Goal: Task Accomplishment & Management: Manage account settings

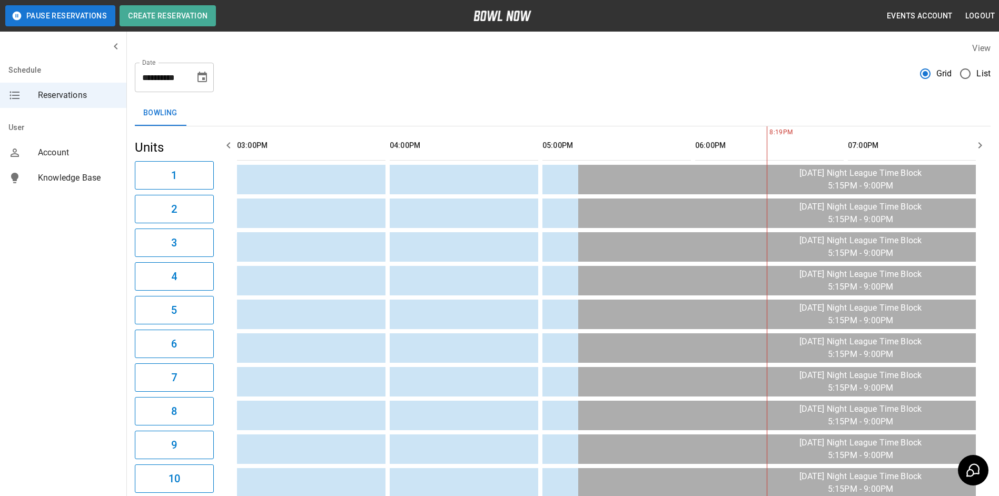
scroll to position [0, 176]
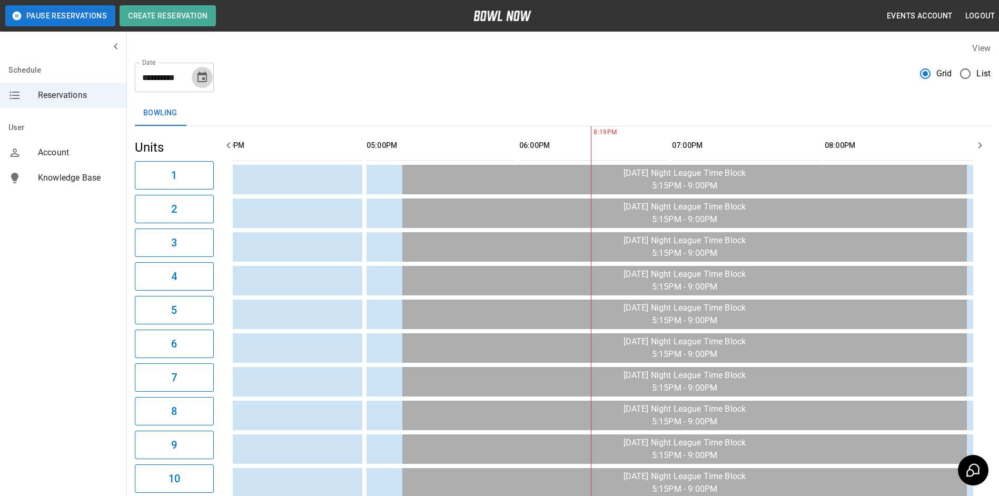
click at [202, 81] on icon "Choose date, selected date is Aug 28, 2025" at bounding box center [202, 77] width 13 height 13
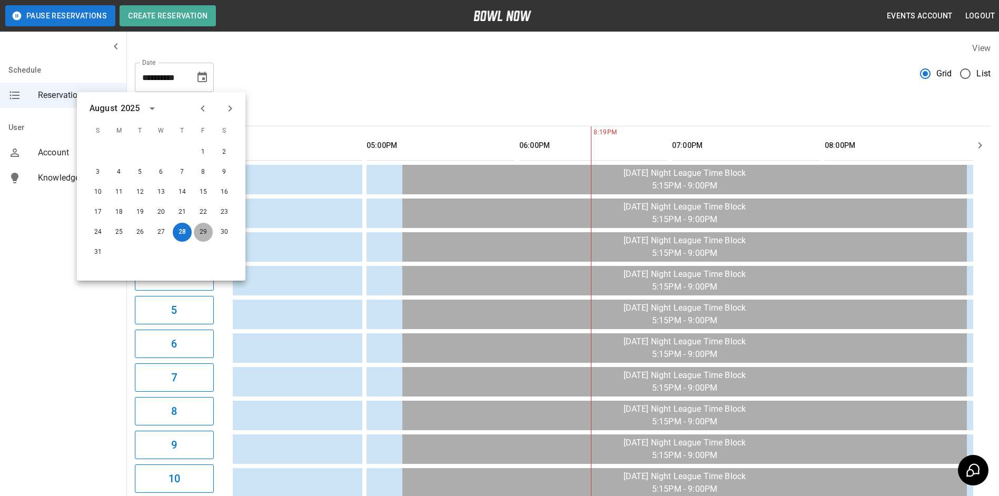
click at [204, 235] on button "29" at bounding box center [203, 232] width 19 height 19
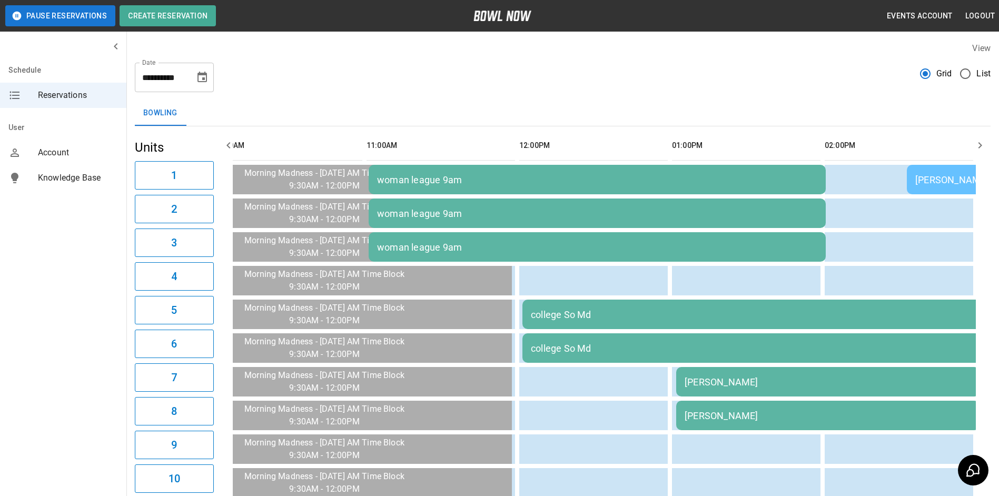
scroll to position [0, 1568]
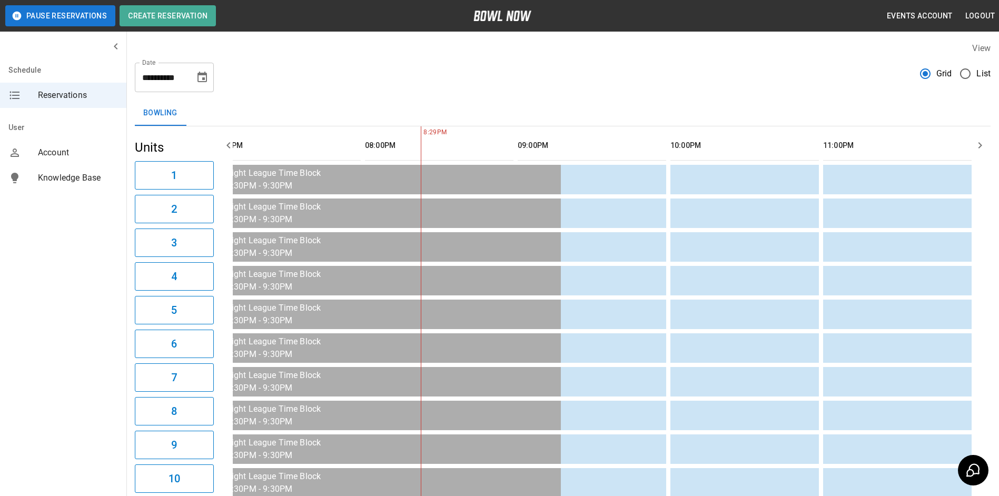
click at [204, 66] on div "**********" at bounding box center [174, 77] width 79 height 29
click at [199, 78] on icon "Choose date, selected date is Aug 29, 2025" at bounding box center [202, 77] width 13 height 13
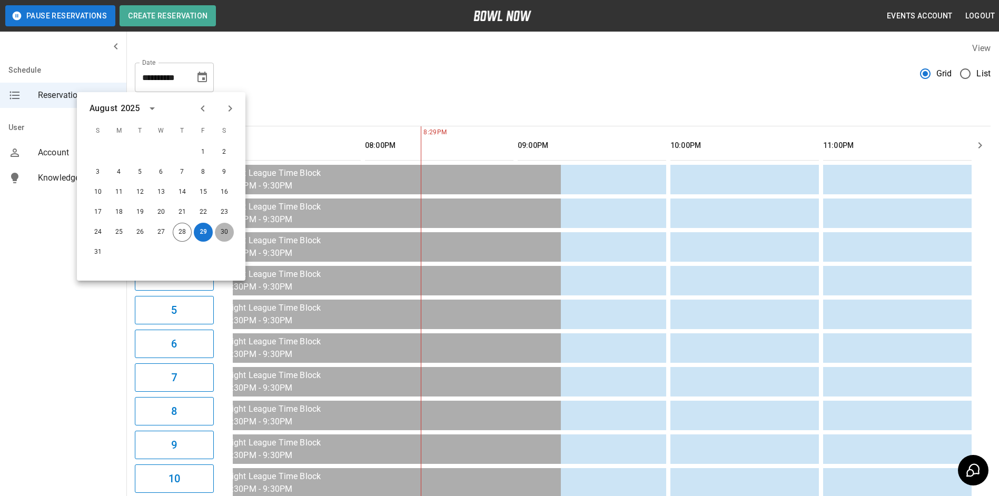
click at [231, 228] on button "30" at bounding box center [224, 232] width 19 height 19
type input "**********"
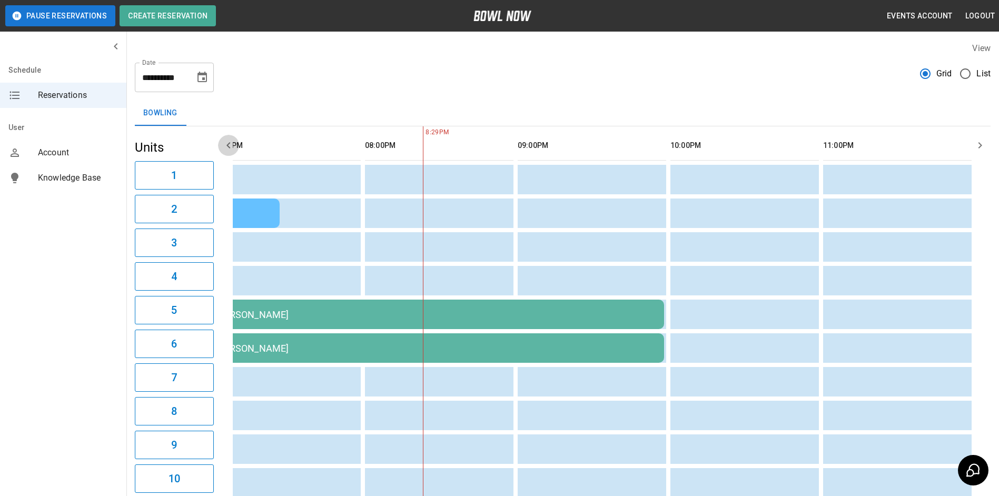
click at [226, 149] on icon "button" at bounding box center [228, 145] width 13 height 13
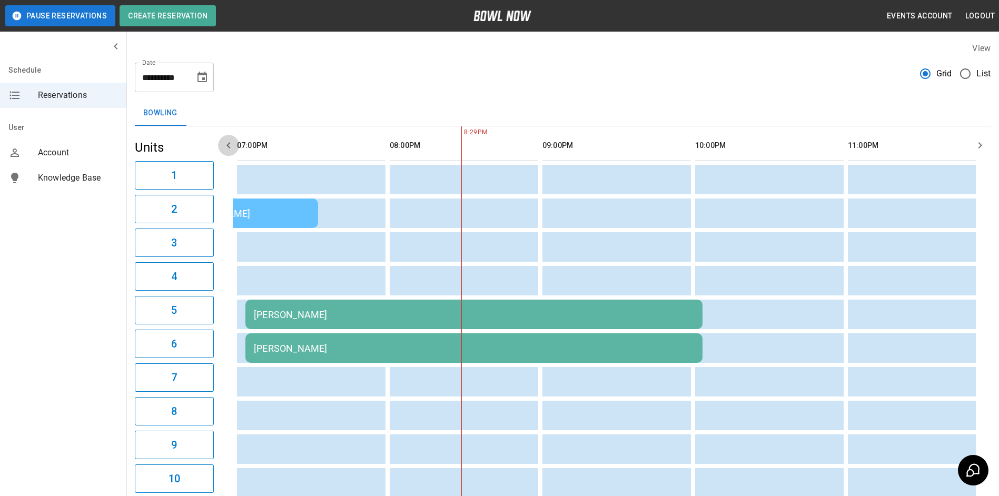
click at [226, 149] on icon "button" at bounding box center [228, 145] width 13 height 13
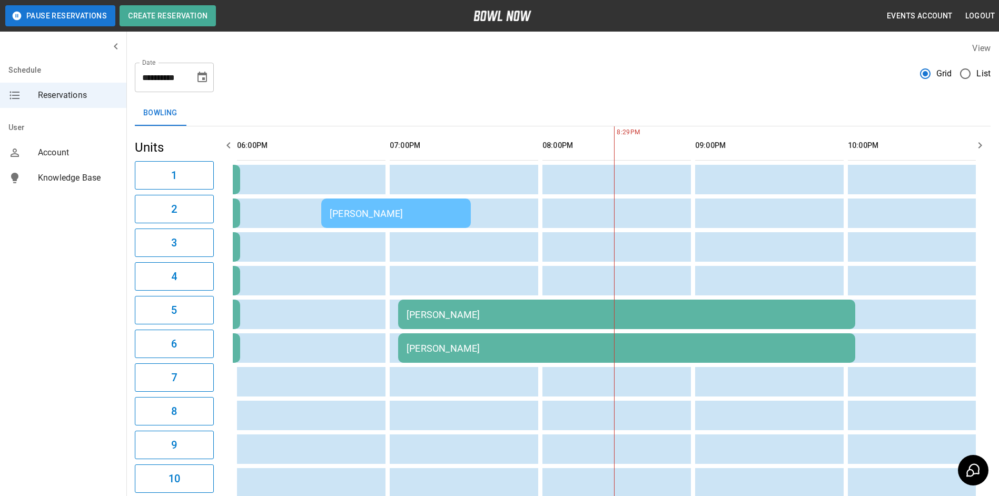
click at [226, 149] on icon "button" at bounding box center [228, 145] width 13 height 13
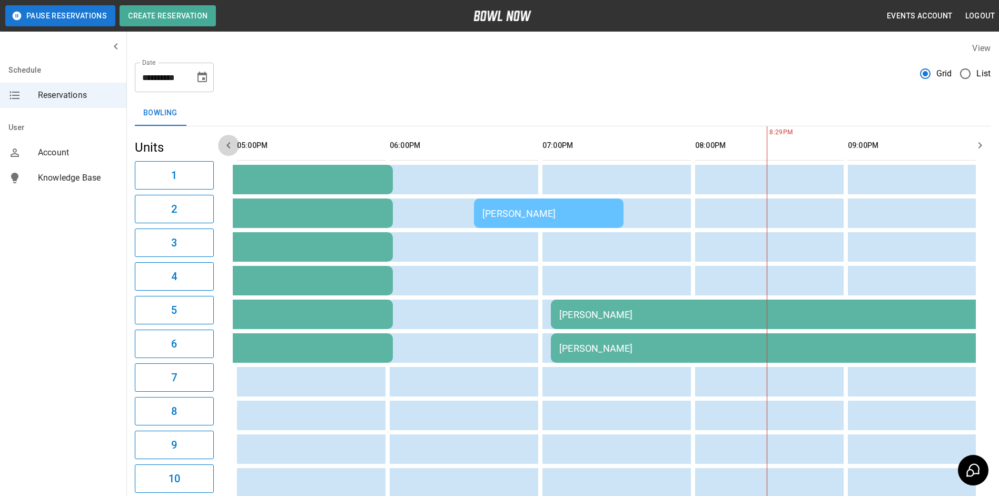
click at [226, 149] on icon "button" at bounding box center [228, 145] width 13 height 13
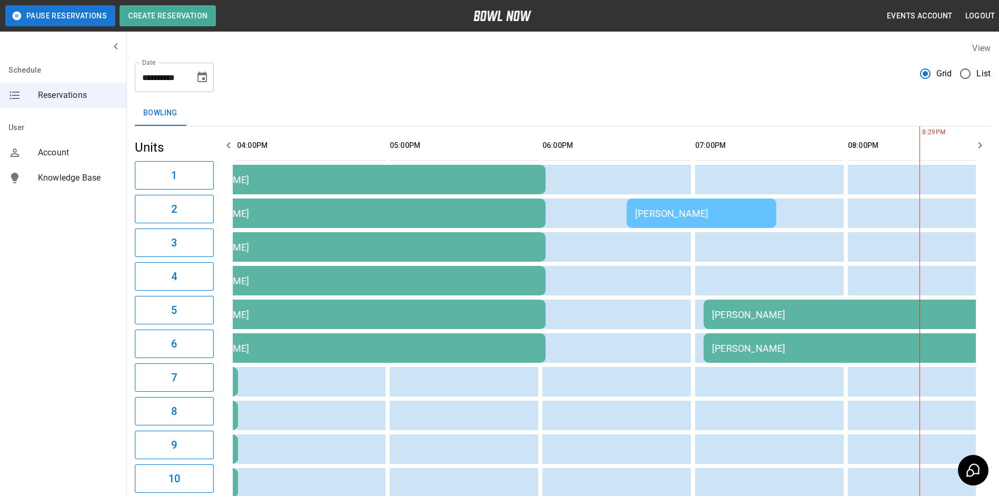
click at [226, 149] on icon "button" at bounding box center [228, 145] width 13 height 13
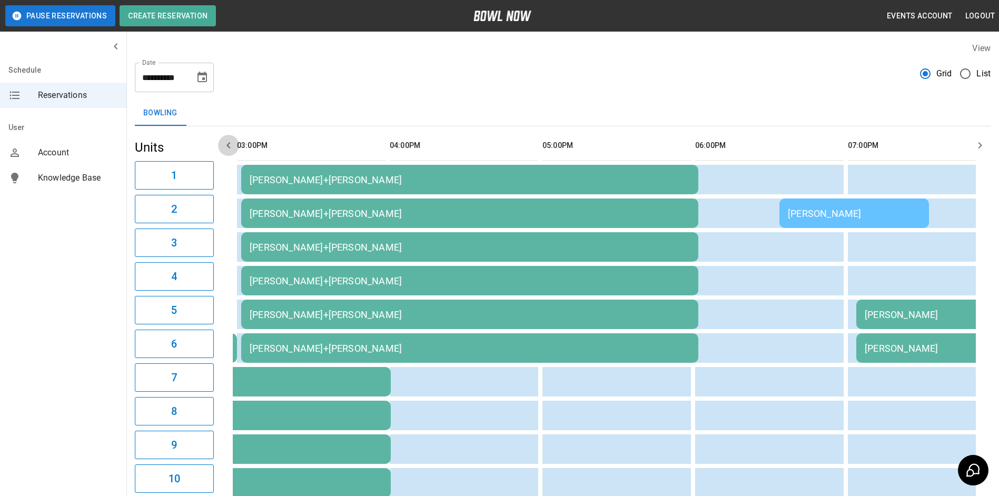
click at [226, 149] on icon "button" at bounding box center [228, 145] width 13 height 13
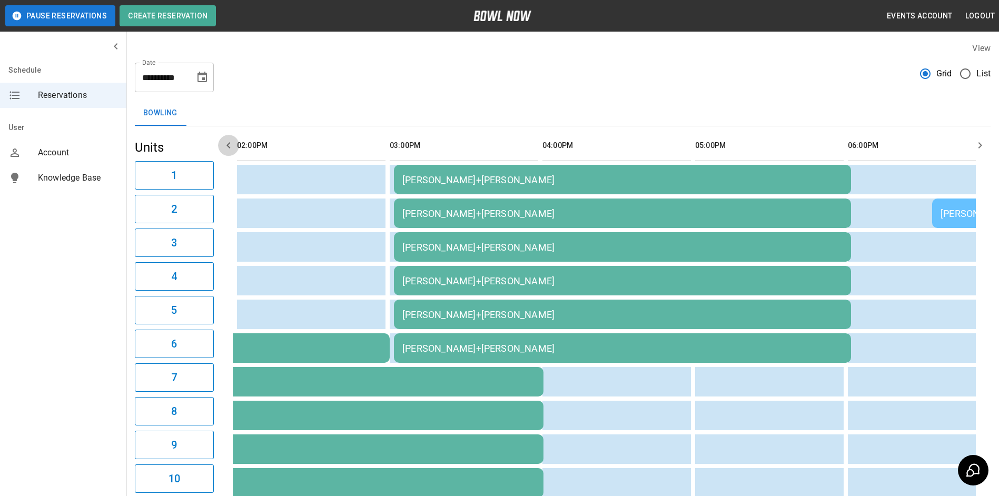
click at [226, 149] on icon "button" at bounding box center [228, 145] width 13 height 13
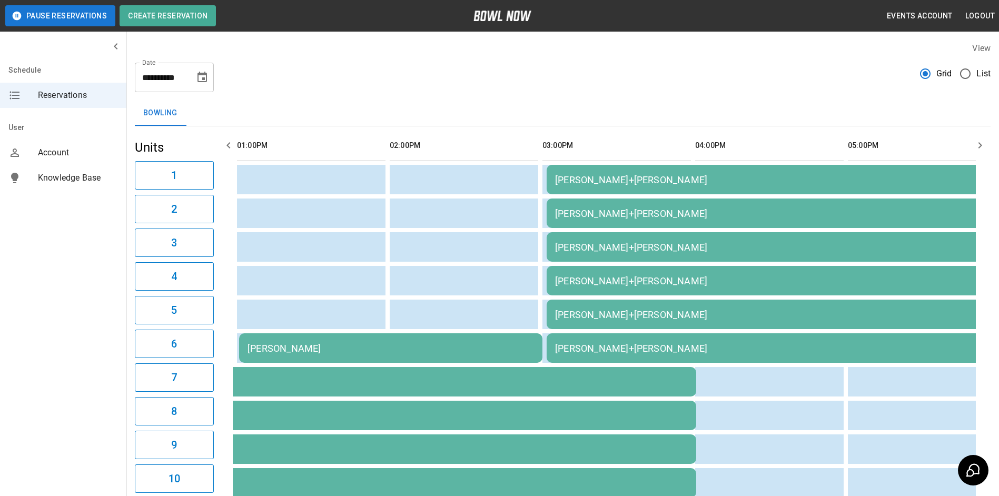
click at [226, 149] on icon "button" at bounding box center [228, 145] width 13 height 13
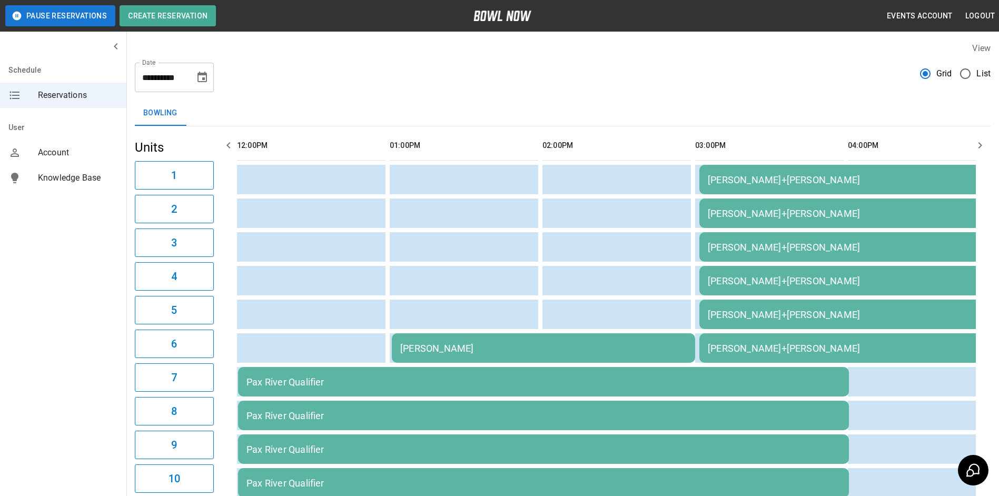
click at [226, 149] on icon "button" at bounding box center [228, 145] width 13 height 13
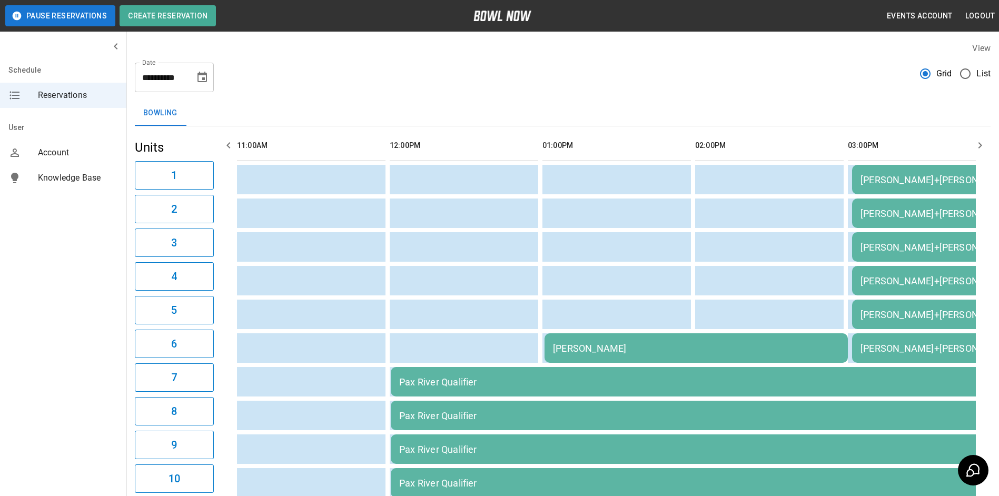
click at [226, 149] on icon "button" at bounding box center [228, 145] width 13 height 13
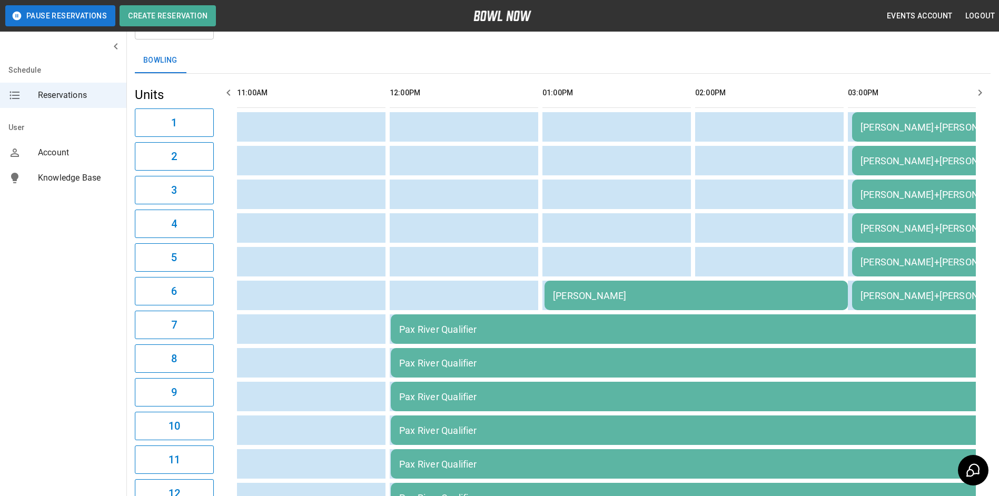
click at [461, 335] on td "Pax River Qualifier" at bounding box center [696, 328] width 611 height 29
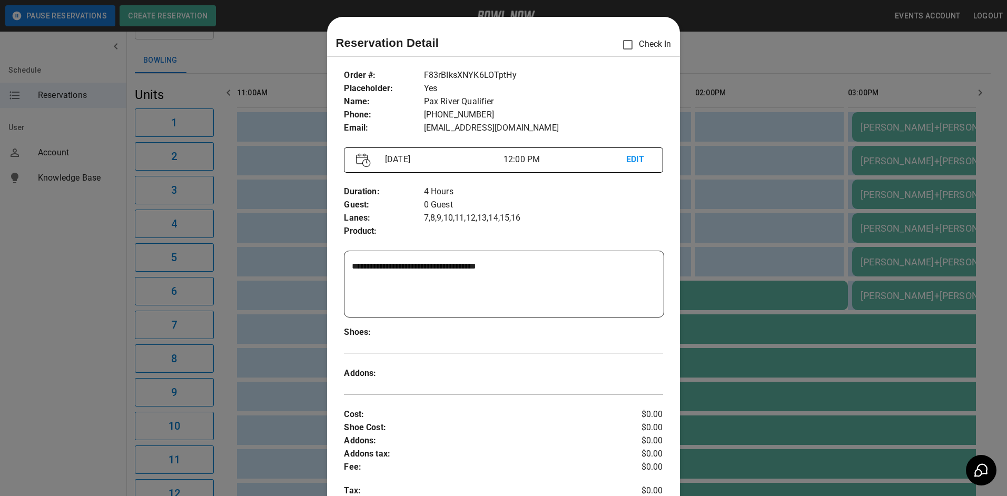
scroll to position [17, 0]
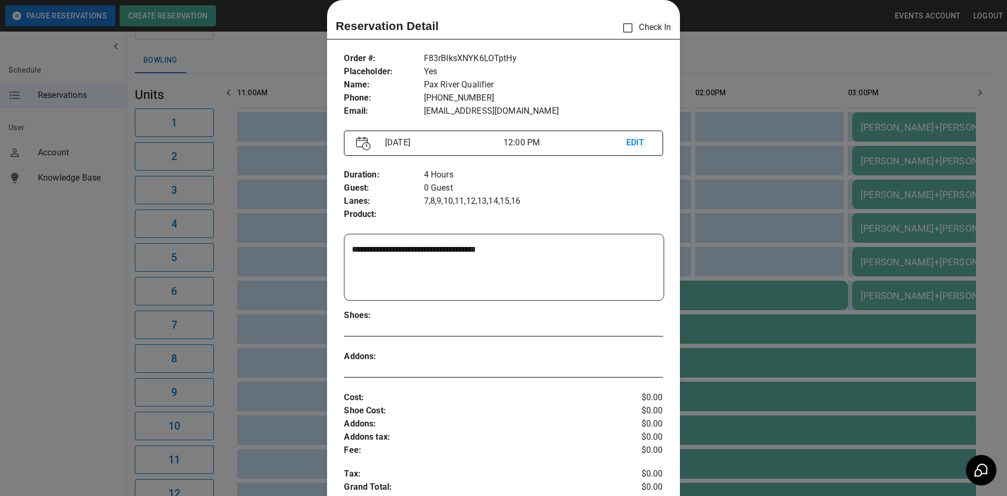
click at [636, 142] on p "EDIT" at bounding box center [638, 142] width 25 height 13
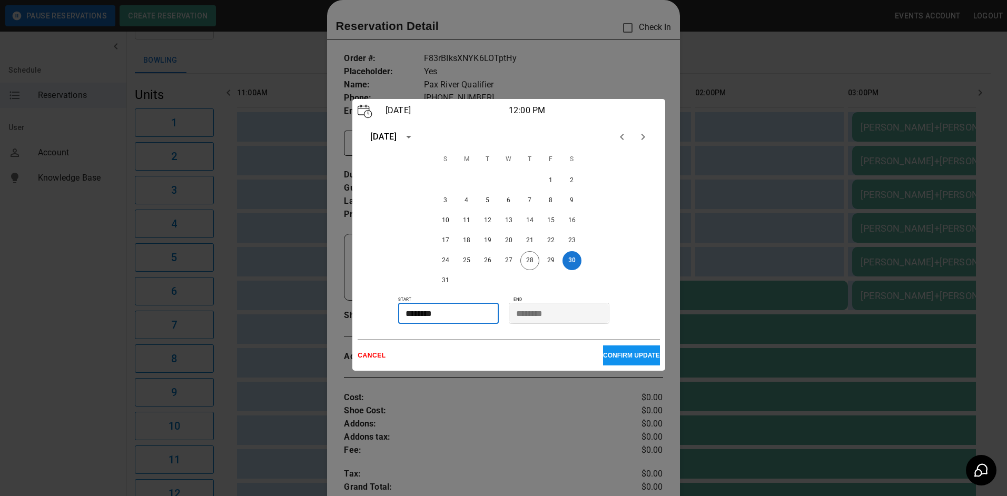
click at [448, 308] on input "********" at bounding box center [444, 313] width 93 height 21
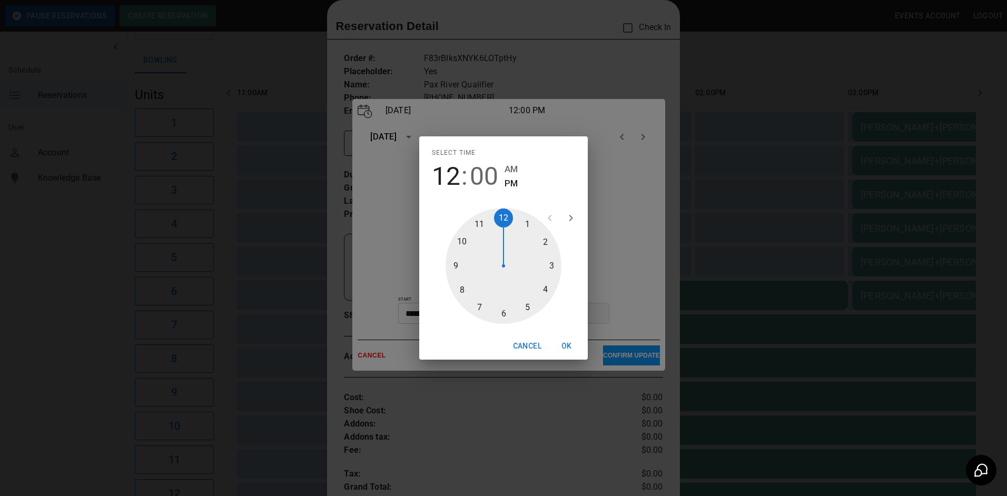
click at [465, 240] on div at bounding box center [504, 266] width 116 height 116
type input "********"
click at [614, 269] on div "Select time 10 : 00 AM PM 05 10 15 20 25 30 35 40 45 50 55 00 Cancel OK" at bounding box center [503, 248] width 1007 height 496
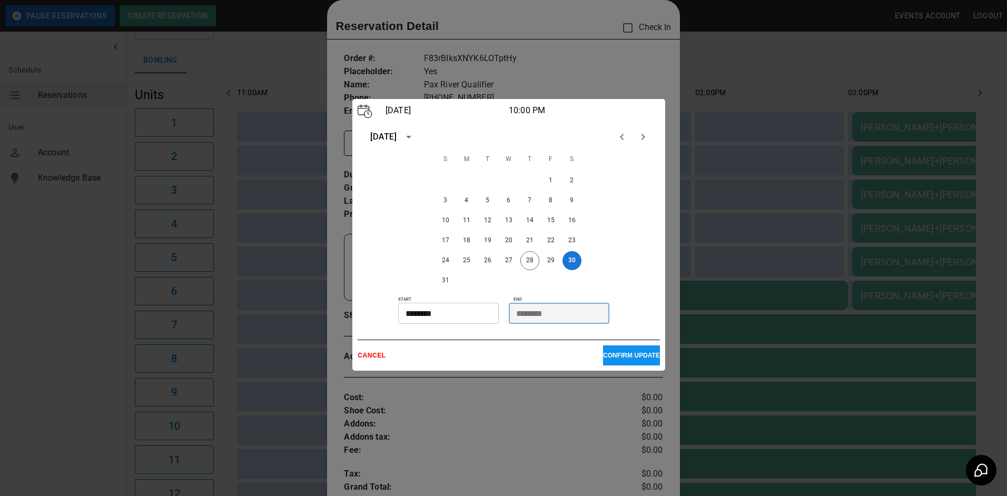
click at [533, 314] on input "********" at bounding box center [555, 313] width 93 height 21
click at [523, 312] on input "********" at bounding box center [555, 313] width 93 height 21
click at [489, 312] on input "********" at bounding box center [444, 313] width 93 height 21
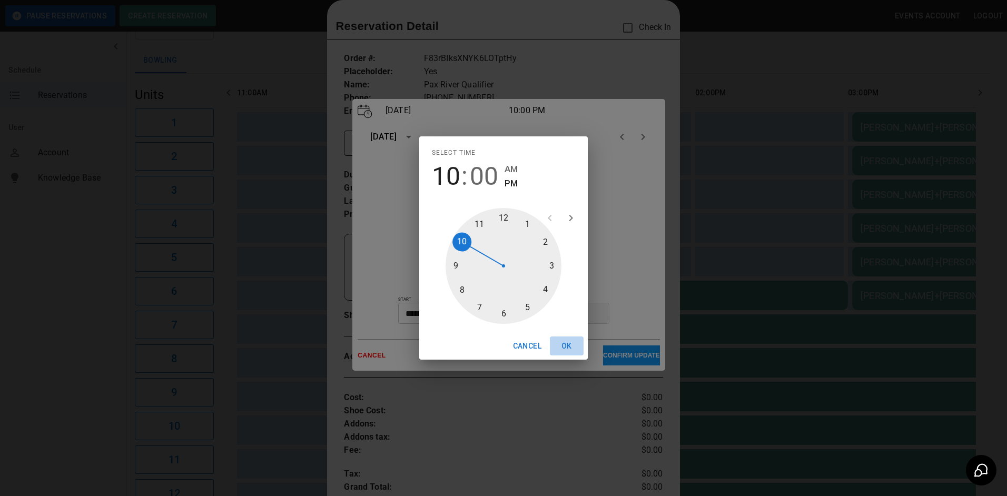
click at [564, 345] on button "OK" at bounding box center [567, 346] width 34 height 19
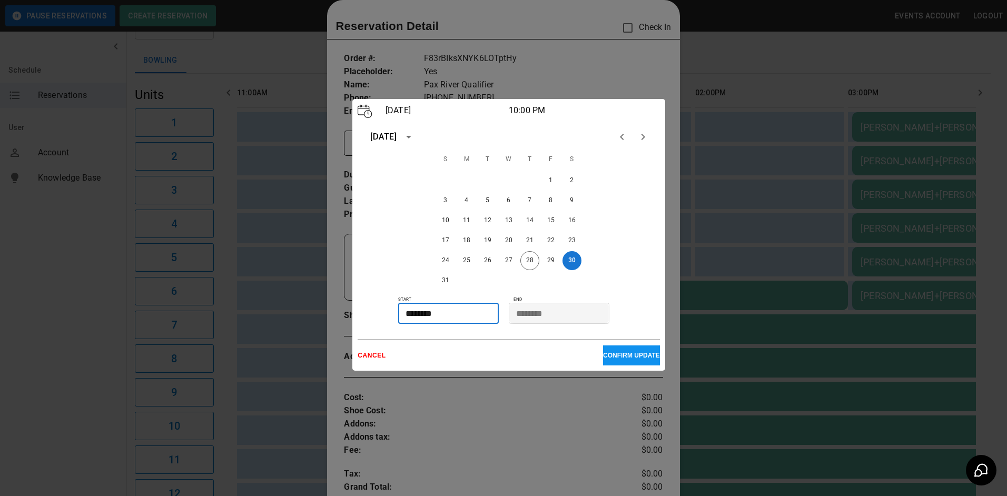
click at [557, 316] on input "********" at bounding box center [555, 313] width 93 height 21
click at [529, 313] on input "********" at bounding box center [555, 313] width 93 height 21
click at [524, 311] on input "********" at bounding box center [555, 313] width 93 height 21
click at [611, 361] on button "CONFIRM UPDATE" at bounding box center [631, 355] width 57 height 20
click at [611, 359] on p "CONFIRM UPDATE" at bounding box center [631, 355] width 57 height 7
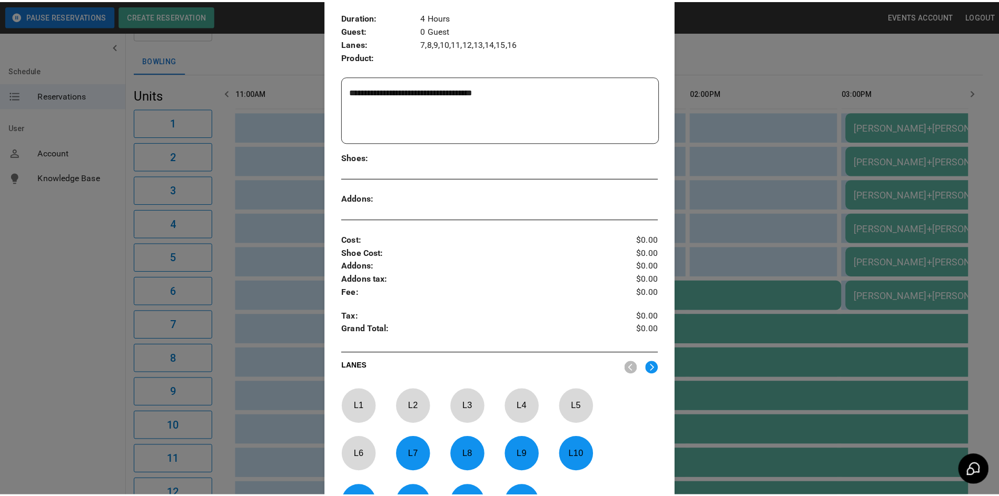
scroll to position [336, 0]
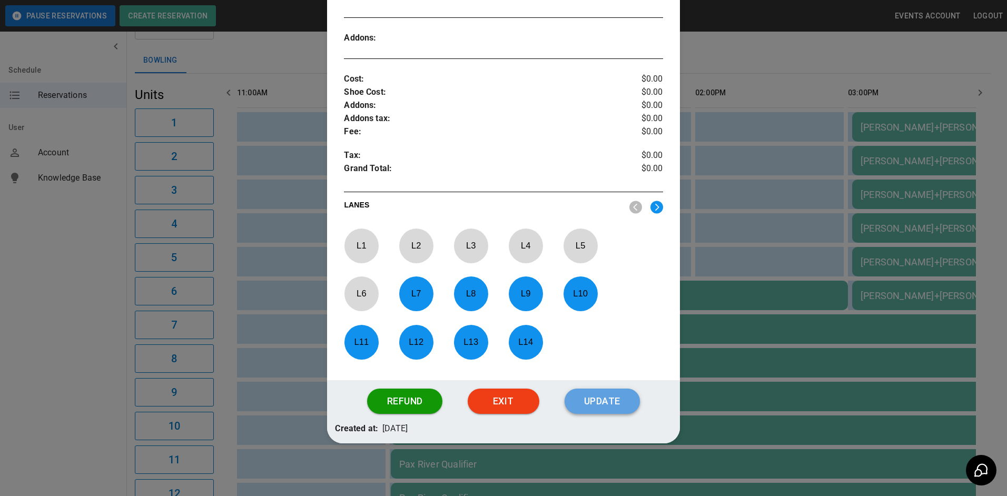
click at [586, 407] on button "Update" at bounding box center [602, 401] width 75 height 25
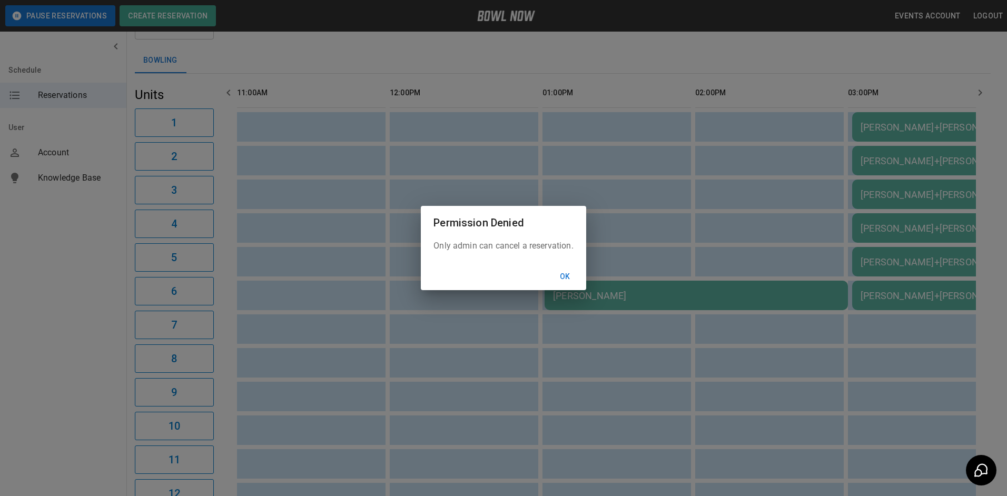
click at [562, 276] on button "Ok" at bounding box center [565, 276] width 34 height 19
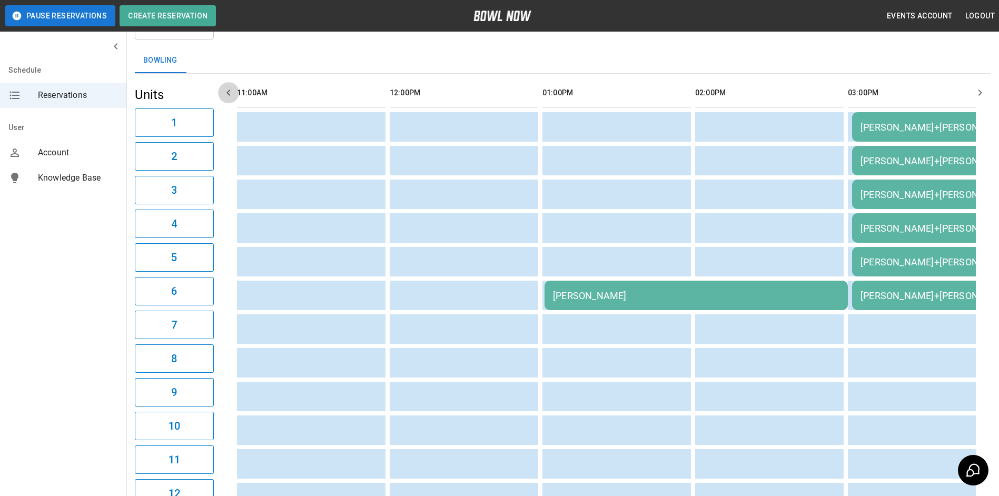
click at [229, 92] on icon "button" at bounding box center [228, 92] width 13 height 13
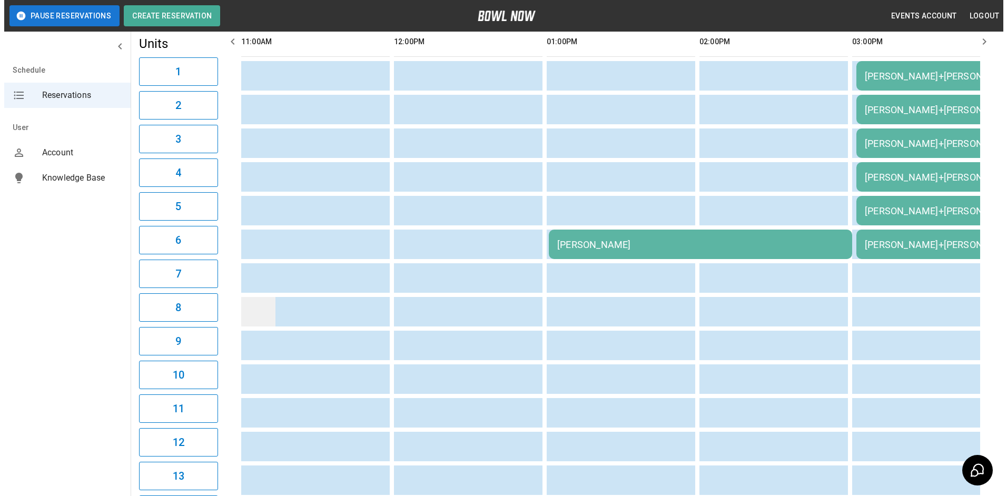
scroll to position [167, 0]
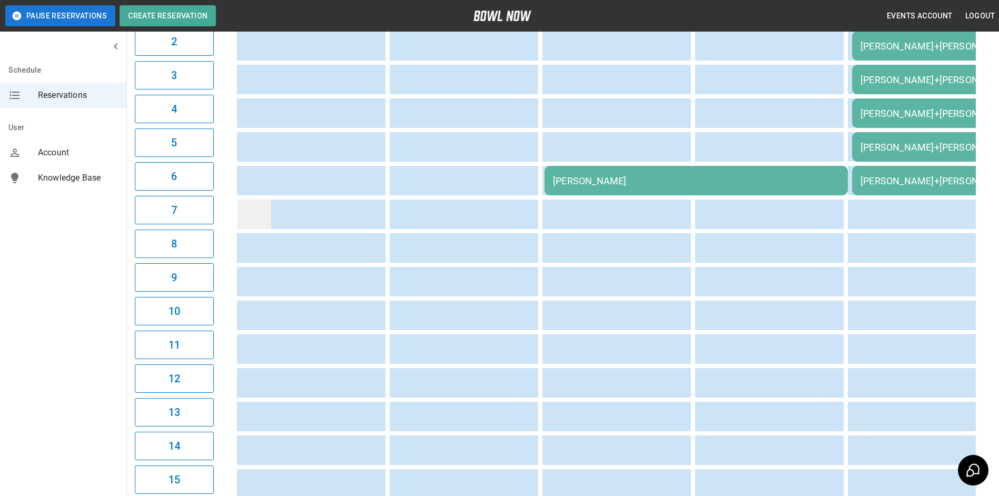
click at [248, 215] on td "sticky table" at bounding box center [254, 214] width 34 height 29
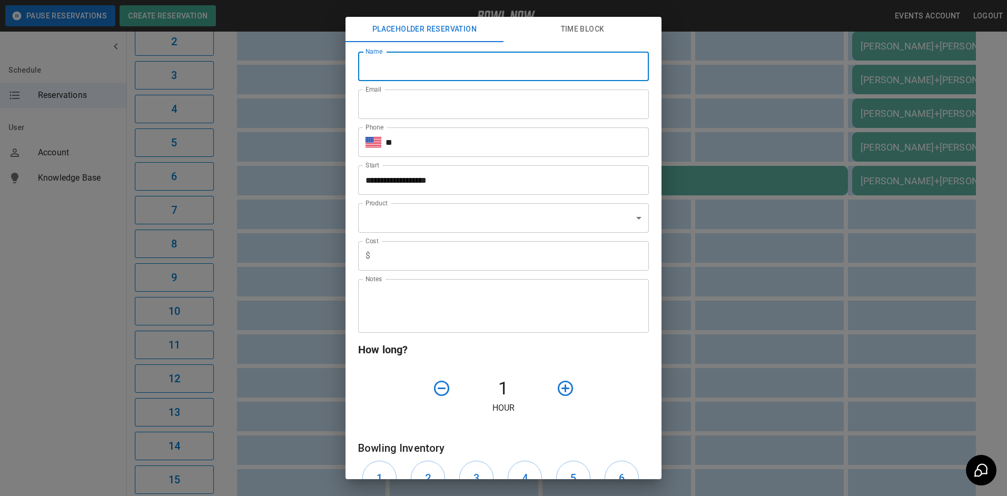
click at [380, 71] on input "Name" at bounding box center [503, 66] width 291 height 29
type input "**********"
click at [448, 150] on input "**" at bounding box center [517, 141] width 263 height 29
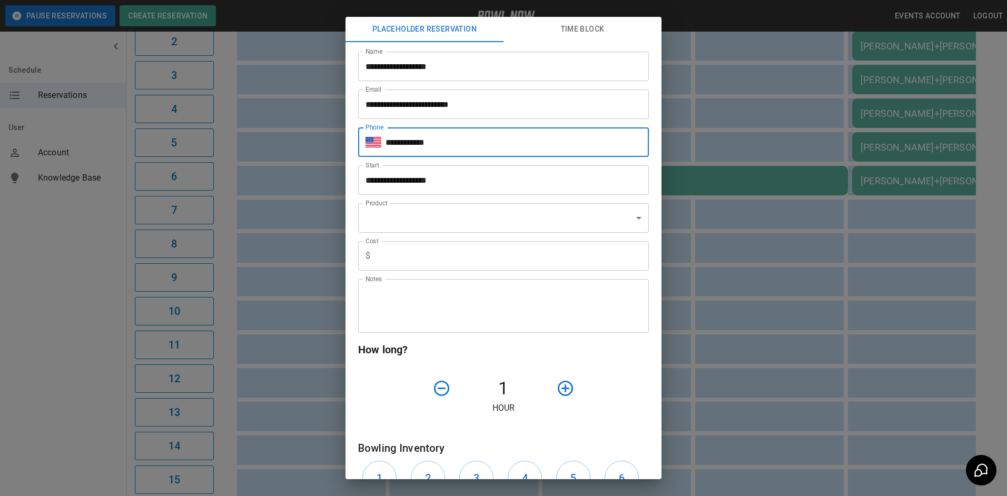
type input "**********"
type input "***"
click at [422, 310] on textarea "Notes" at bounding box center [504, 306] width 276 height 36
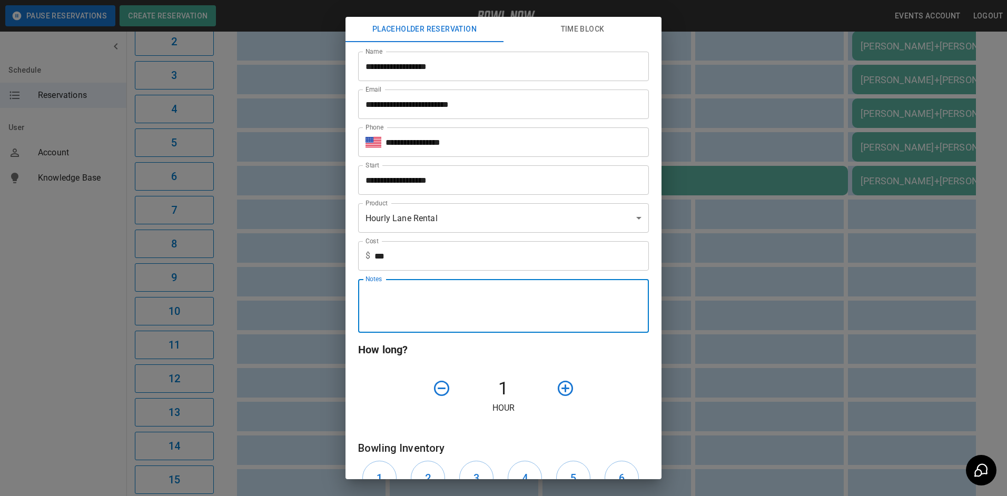
click at [443, 308] on textarea "Notes" at bounding box center [504, 306] width 276 height 36
click at [634, 368] on div "How long? 1 Hour" at bounding box center [503, 377] width 291 height 73
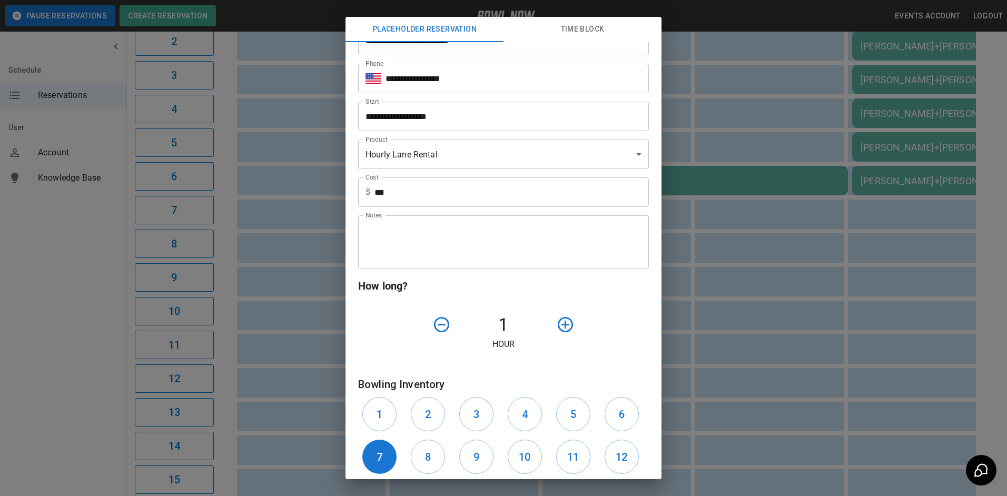
scroll to position [158, 0]
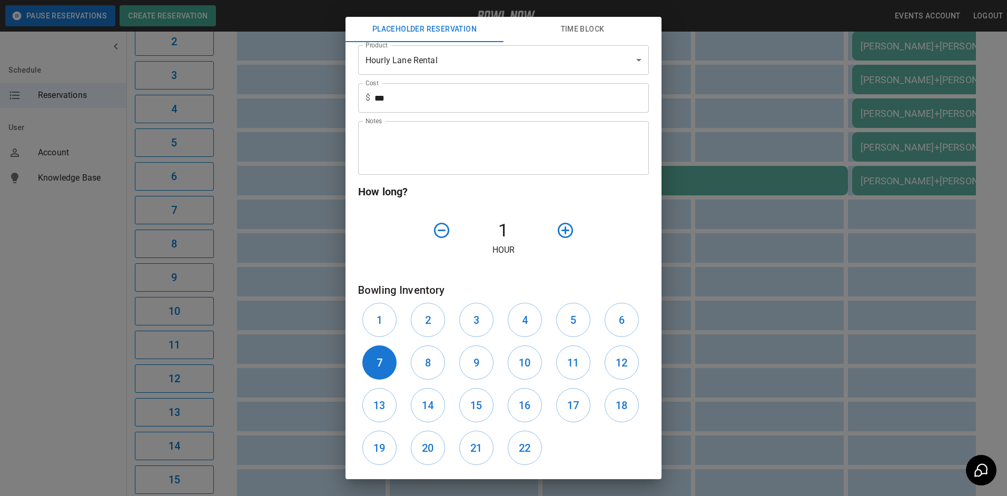
click at [560, 234] on icon "button" at bounding box center [565, 230] width 15 height 15
drag, startPoint x: 426, startPoint y: 358, endPoint x: 446, endPoint y: 369, distance: 23.6
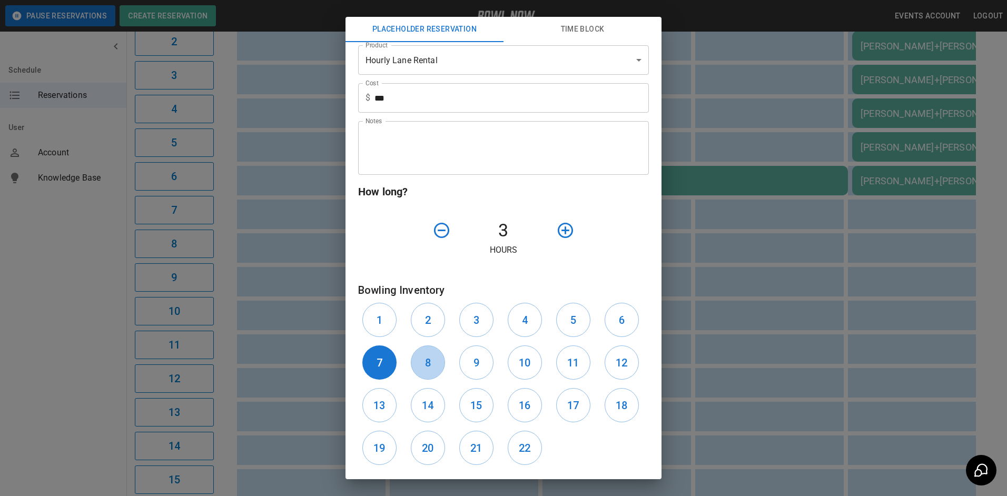
click at [427, 359] on h6 "8" at bounding box center [428, 362] width 6 height 17
drag, startPoint x: 468, startPoint y: 367, endPoint x: 501, endPoint y: 368, distance: 33.7
click at [475, 368] on button "9" at bounding box center [476, 362] width 34 height 34
drag, startPoint x: 517, startPoint y: 358, endPoint x: 580, endPoint y: 364, distance: 63.0
click at [527, 358] on h6 "10" at bounding box center [525, 362] width 12 height 17
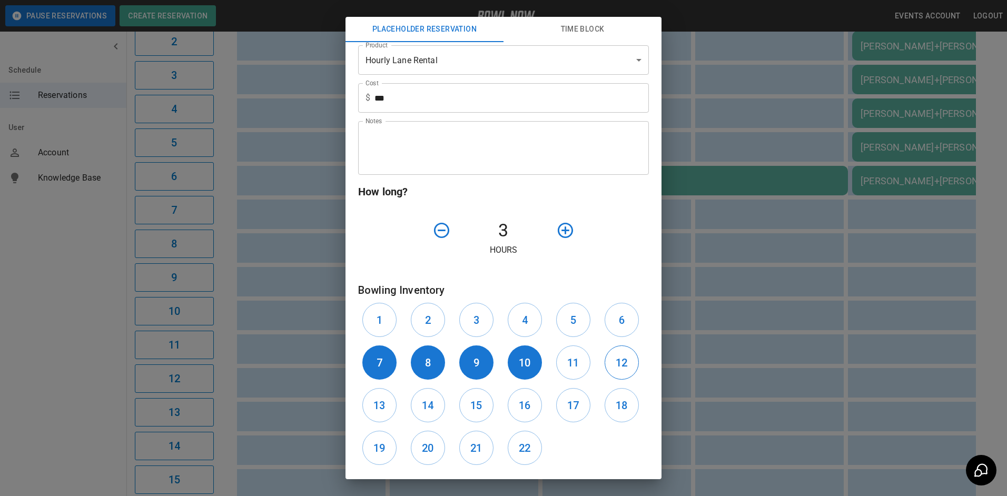
drag, startPoint x: 579, startPoint y: 363, endPoint x: 606, endPoint y: 366, distance: 27.5
click at [580, 364] on button "11" at bounding box center [573, 362] width 34 height 34
drag, startPoint x: 608, startPoint y: 364, endPoint x: 538, endPoint y: 424, distance: 91.5
click at [608, 365] on button "12" at bounding box center [622, 362] width 34 height 34
drag, startPoint x: 380, startPoint y: 402, endPoint x: 417, endPoint y: 407, distance: 37.2
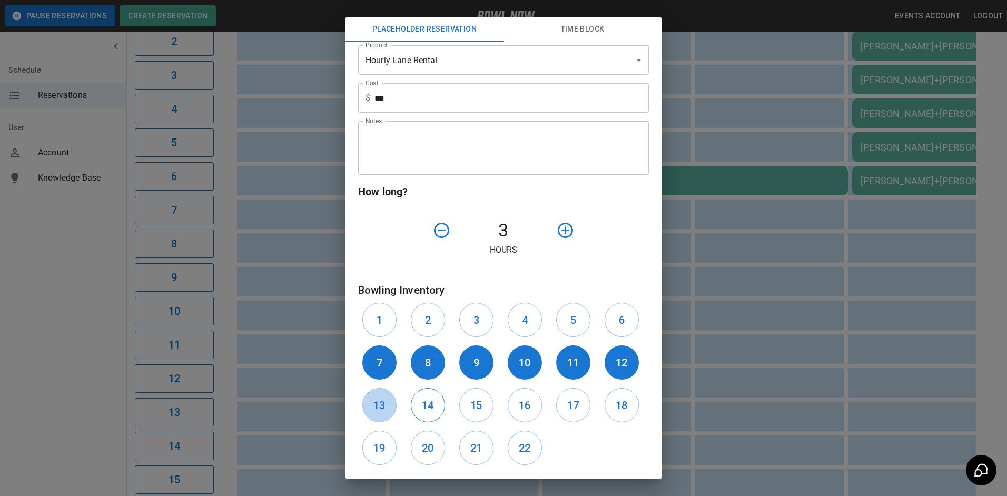
click at [390, 403] on button "13" at bounding box center [379, 405] width 34 height 34
drag, startPoint x: 417, startPoint y: 406, endPoint x: 439, endPoint y: 411, distance: 22.1
click at [424, 406] on button "14" at bounding box center [428, 405] width 34 height 34
drag, startPoint x: 479, startPoint y: 406, endPoint x: 485, endPoint y: 408, distance: 6.5
click at [483, 407] on button "15" at bounding box center [476, 405] width 34 height 34
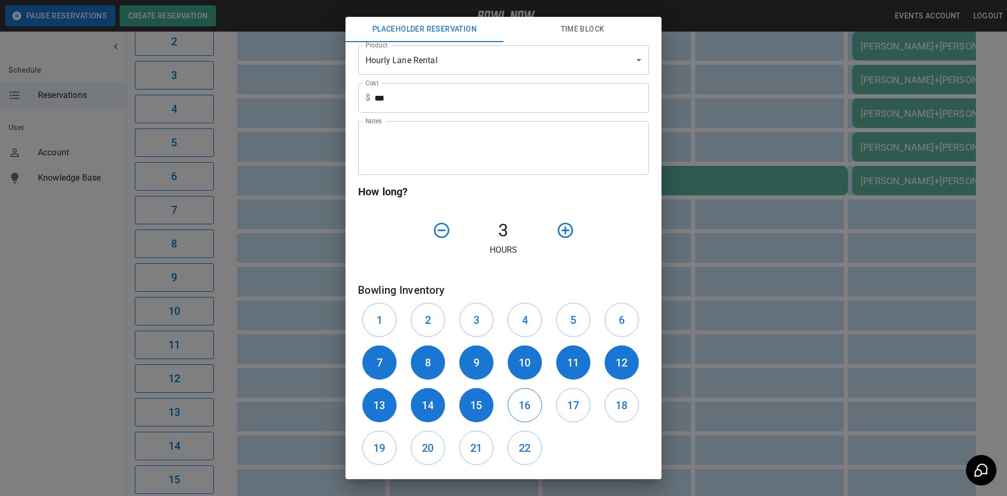
drag, startPoint x: 519, startPoint y: 407, endPoint x: 545, endPoint y: 410, distance: 26.1
click at [520, 407] on h6 "16" at bounding box center [525, 405] width 12 height 17
click at [567, 409] on h6 "17" at bounding box center [573, 405] width 12 height 17
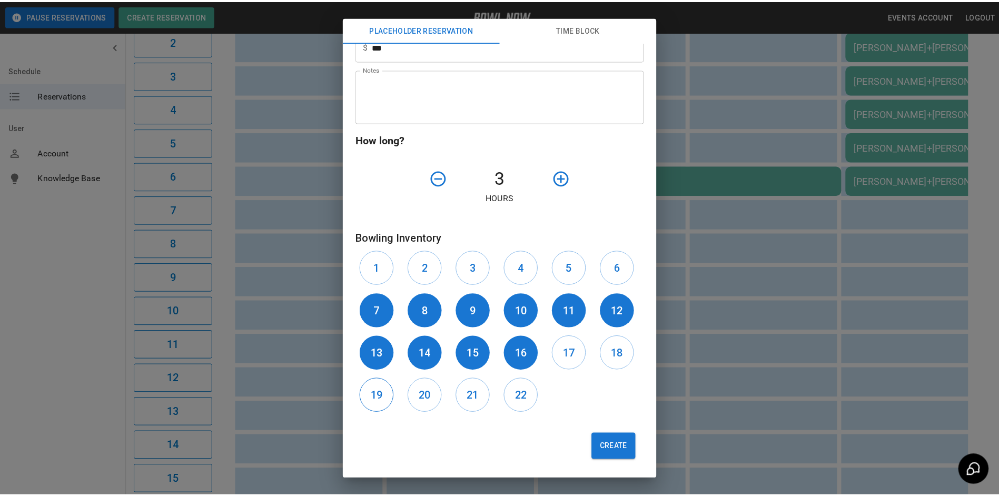
scroll to position [211, 0]
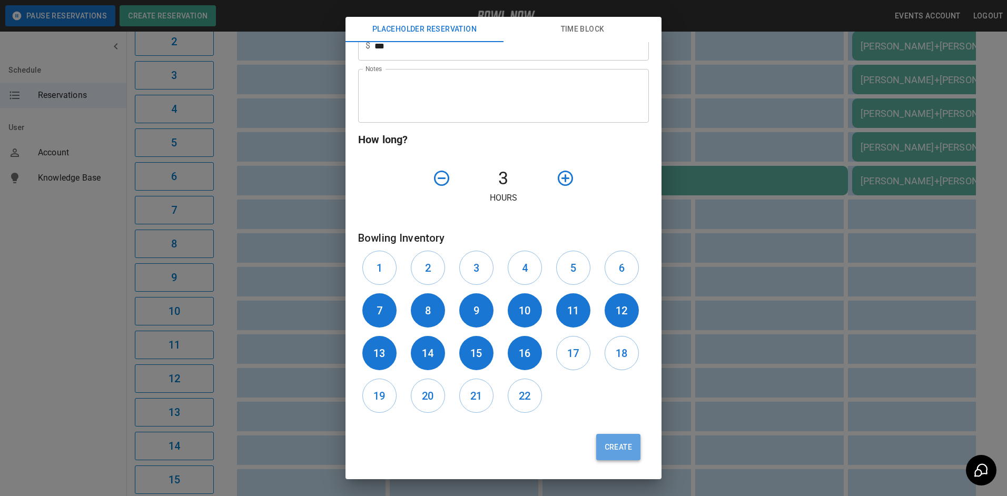
click at [608, 442] on button "Create" at bounding box center [618, 447] width 44 height 26
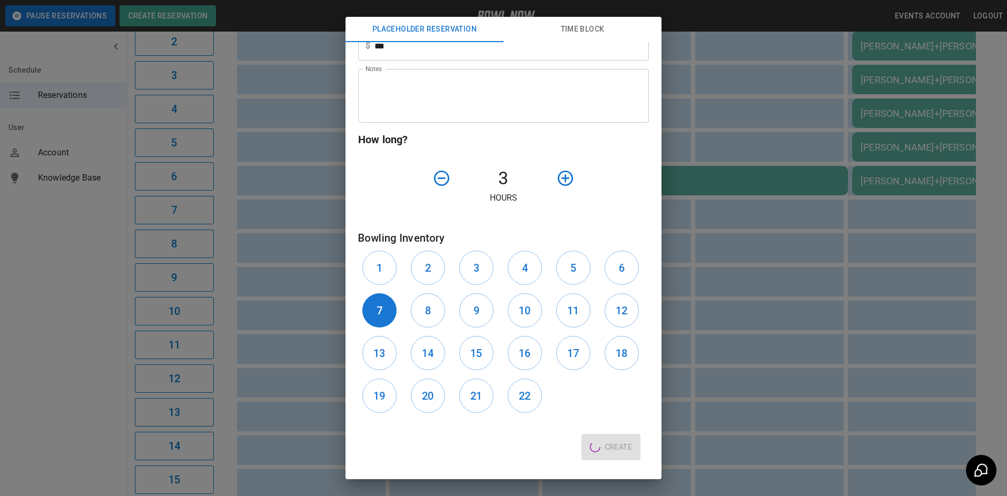
type input "**"
type input "**********"
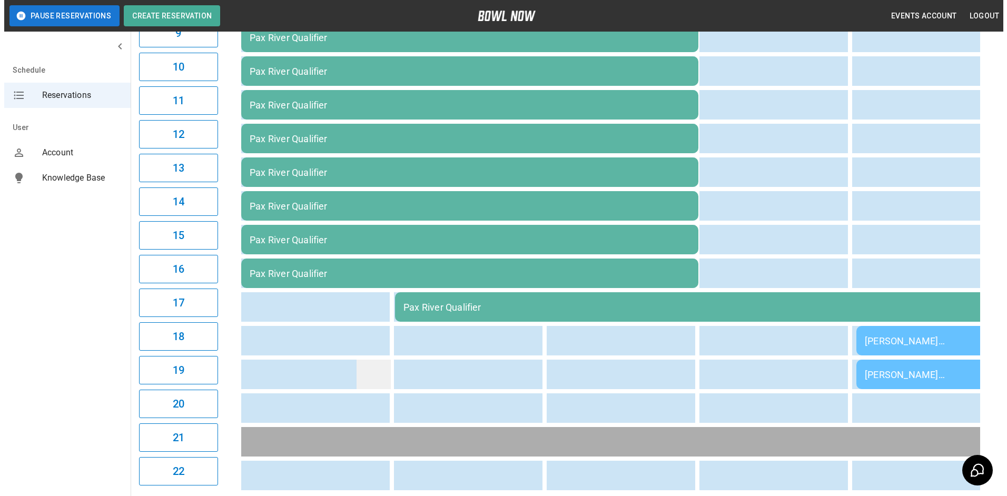
scroll to position [431, 0]
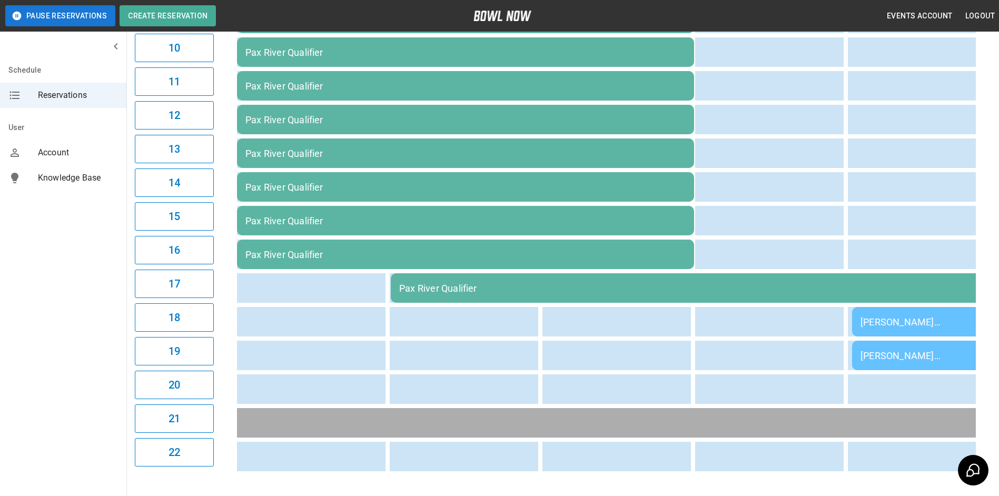
click at [407, 286] on div "Pax River Qualifier" at bounding box center [696, 288] width 594 height 11
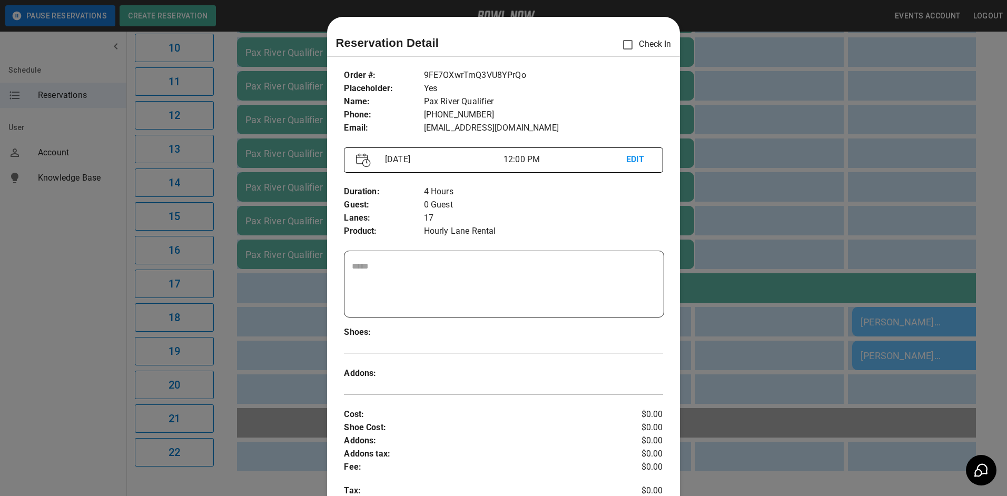
scroll to position [17, 0]
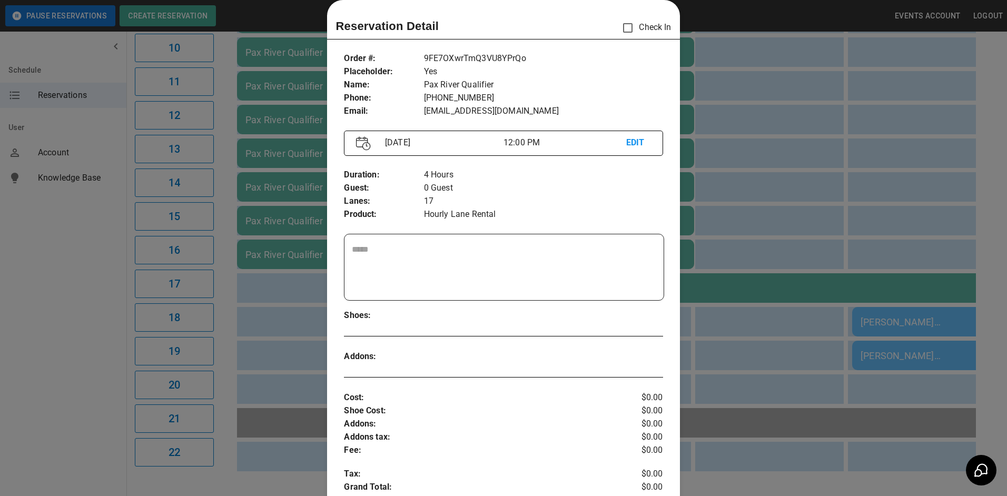
click at [629, 141] on p "EDIT" at bounding box center [638, 142] width 25 height 13
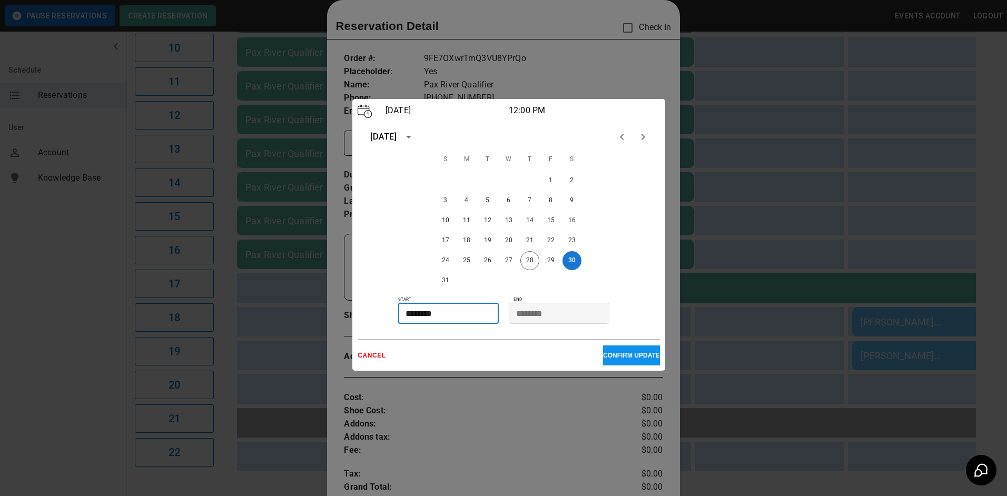
click at [426, 312] on input "********" at bounding box center [444, 313] width 93 height 21
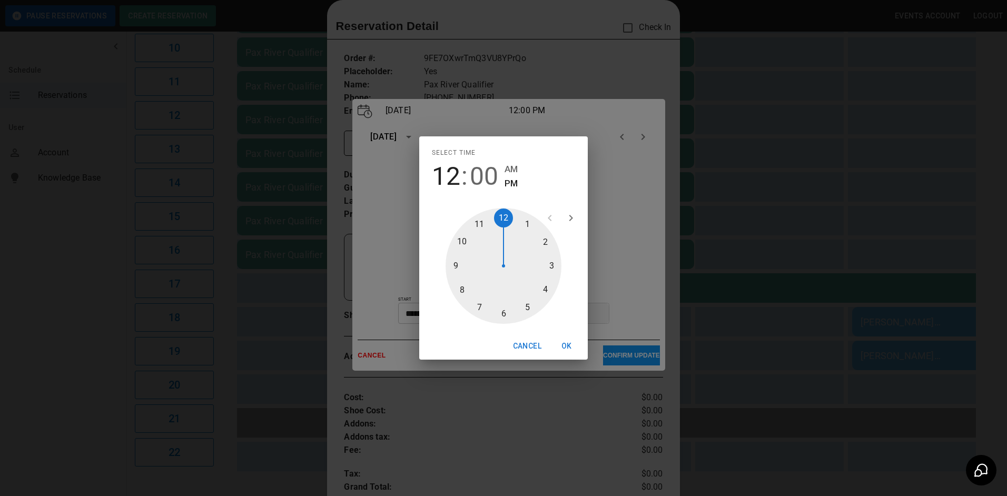
click at [465, 241] on div at bounding box center [504, 266] width 116 height 116
click at [505, 167] on span "AM" at bounding box center [511, 169] width 13 height 14
type input "********"
click at [569, 346] on button "OK" at bounding box center [567, 346] width 34 height 19
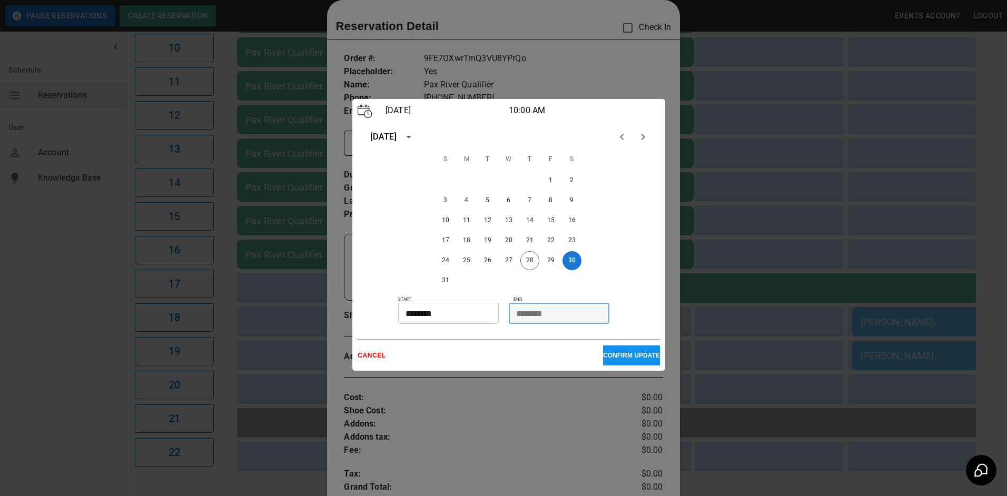
click at [516, 314] on input "********" at bounding box center [555, 313] width 93 height 21
drag, startPoint x: 522, startPoint y: 314, endPoint x: 529, endPoint y: 314, distance: 6.8
click at [522, 314] on input "********" at bounding box center [555, 313] width 93 height 21
drag, startPoint x: 531, startPoint y: 313, endPoint x: 556, endPoint y: 313, distance: 24.8
click at [534, 313] on input "********" at bounding box center [555, 313] width 93 height 21
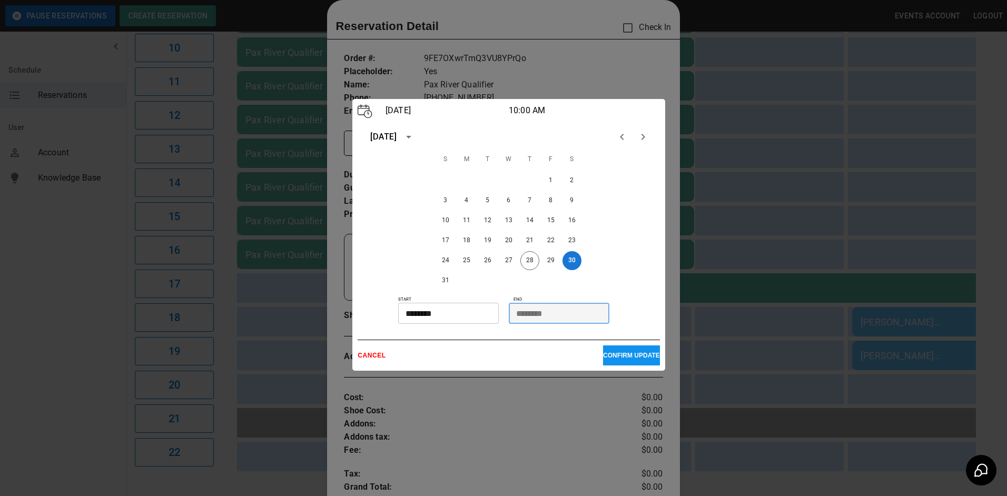
click at [557, 313] on input "********" at bounding box center [555, 313] width 93 height 21
click at [724, 175] on div at bounding box center [503, 248] width 1007 height 496
click at [606, 357] on p "CONFIRM UPDATE" at bounding box center [631, 355] width 57 height 7
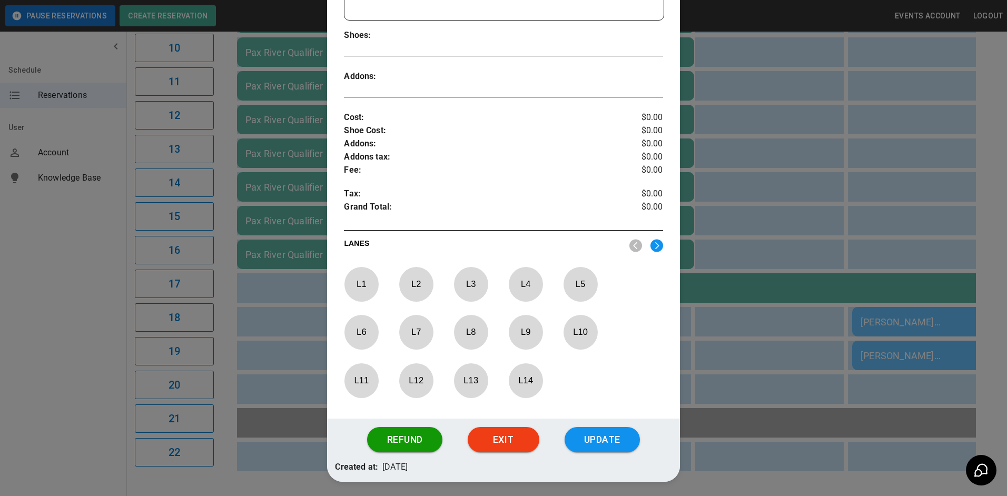
scroll to position [316, 0]
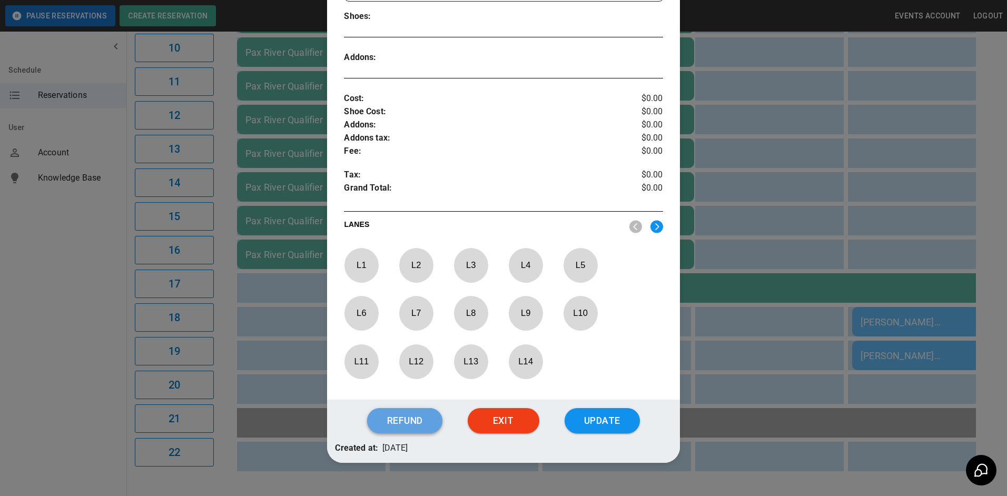
click at [422, 424] on button "Refund" at bounding box center [404, 420] width 75 height 25
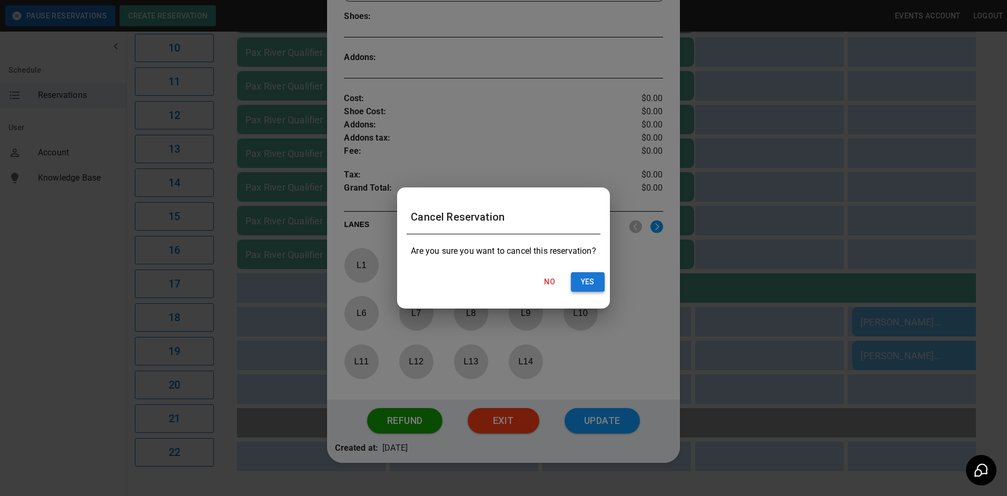
click at [593, 280] on button "Yes" at bounding box center [588, 281] width 34 height 19
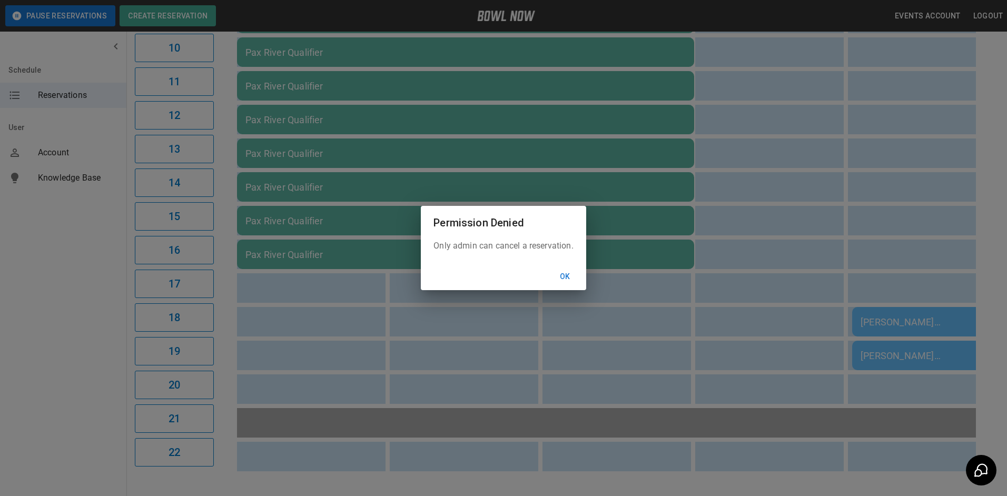
click at [566, 276] on button "Ok" at bounding box center [565, 276] width 34 height 19
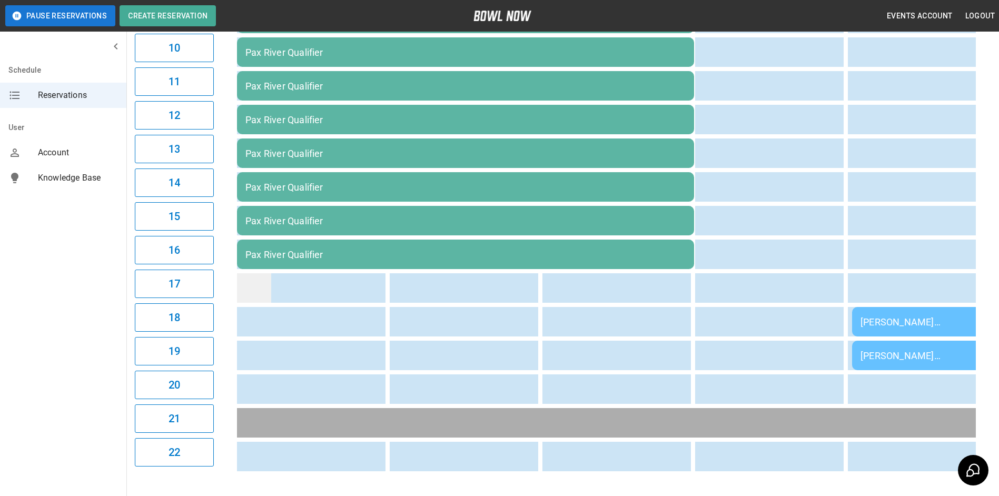
click at [243, 284] on td "sticky table" at bounding box center [254, 287] width 34 height 29
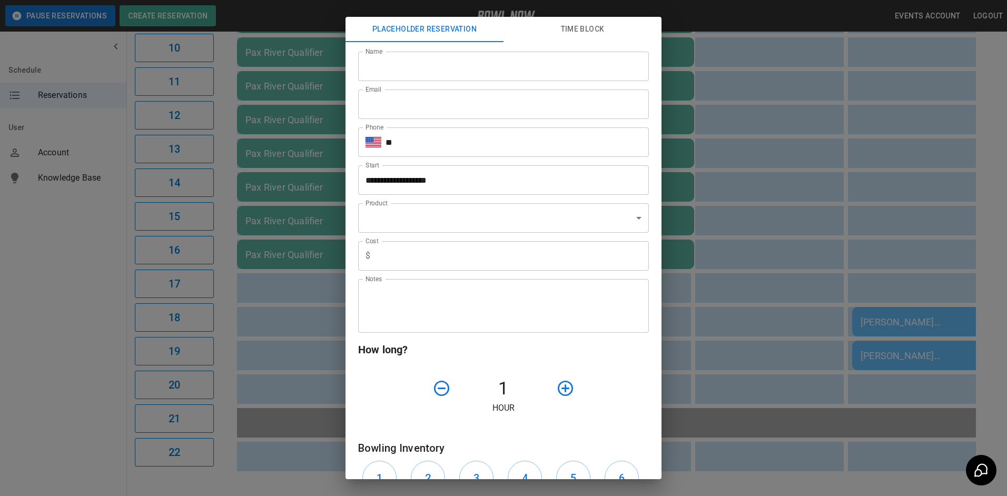
click at [396, 66] on input "Name" at bounding box center [503, 66] width 291 height 29
type input "**********"
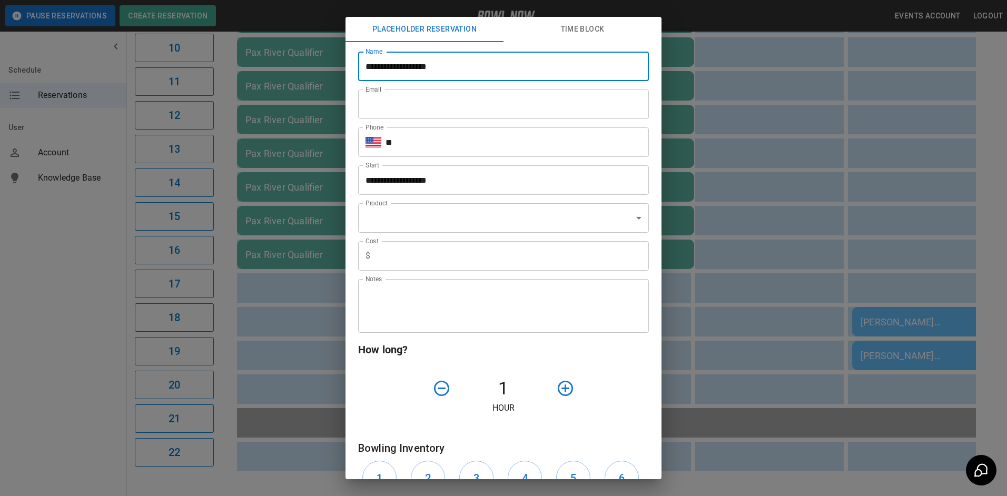
type input "**********"
type input "***"
click at [458, 148] on input "**" at bounding box center [517, 141] width 263 height 29
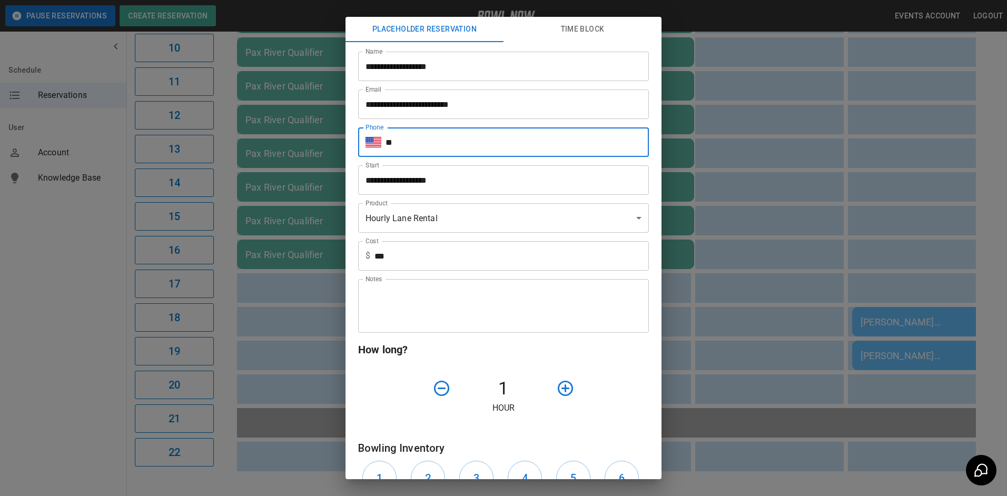
type input "**********"
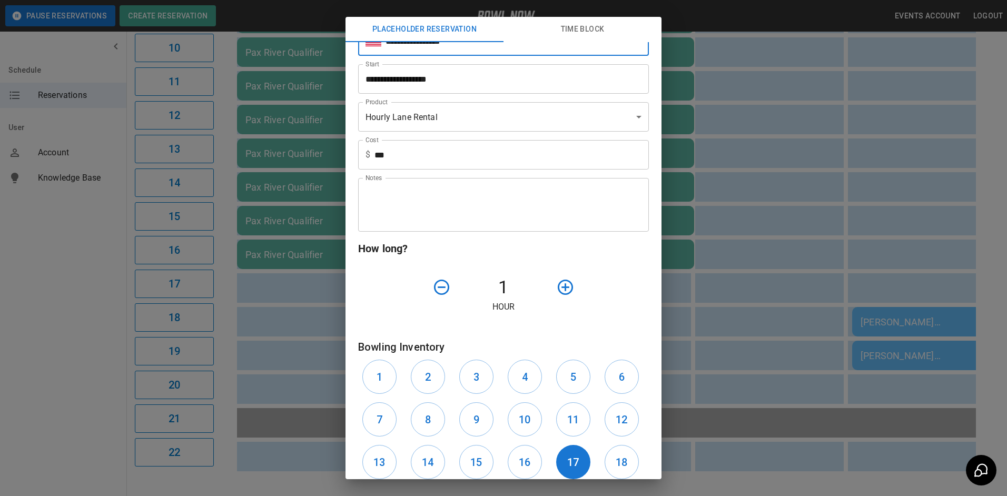
scroll to position [105, 0]
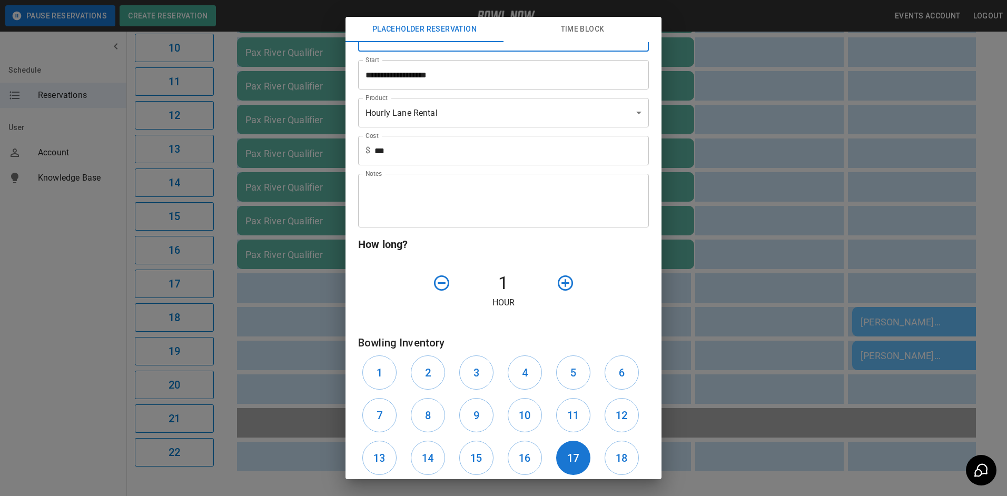
click at [556, 280] on icon "button" at bounding box center [565, 283] width 18 height 18
click at [558, 281] on icon "button" at bounding box center [565, 282] width 15 height 15
click at [556, 282] on icon "button" at bounding box center [565, 283] width 18 height 18
click at [558, 282] on icon "button" at bounding box center [565, 283] width 18 height 18
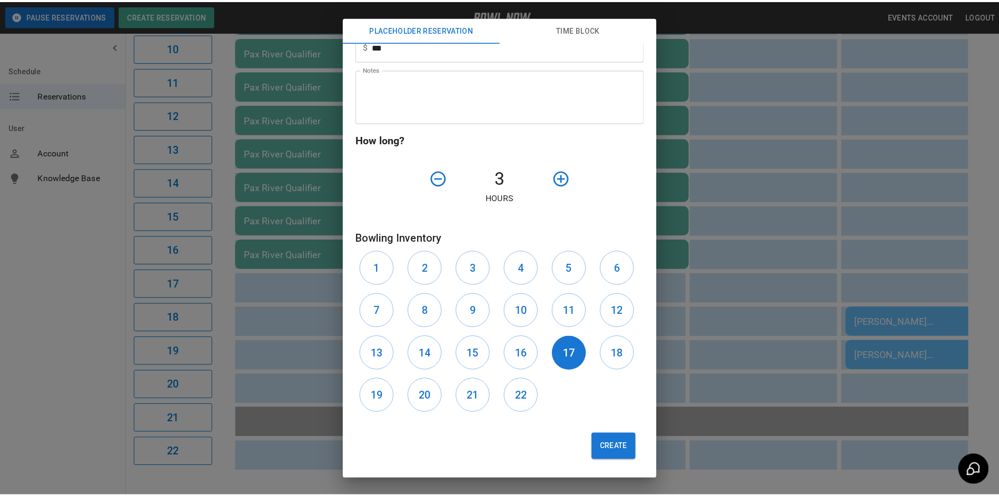
scroll to position [211, 0]
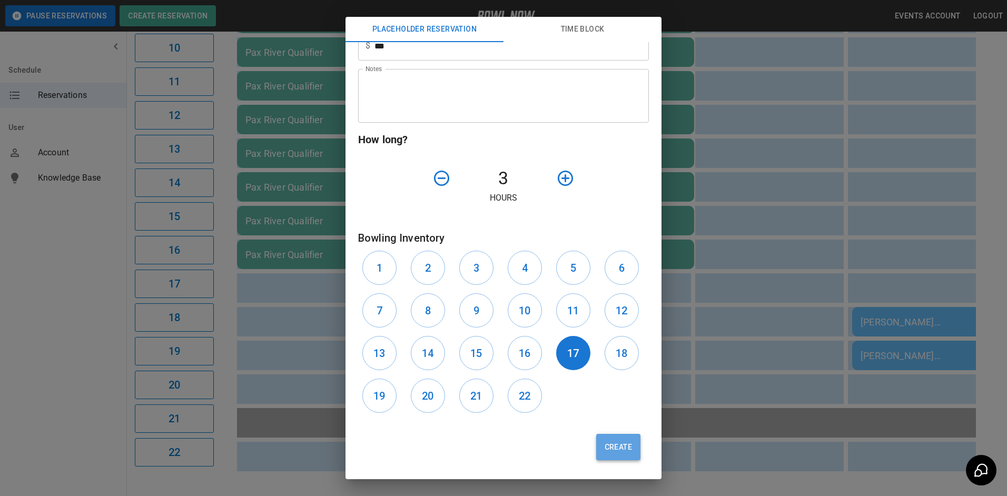
click at [605, 443] on button "Create" at bounding box center [618, 447] width 44 height 26
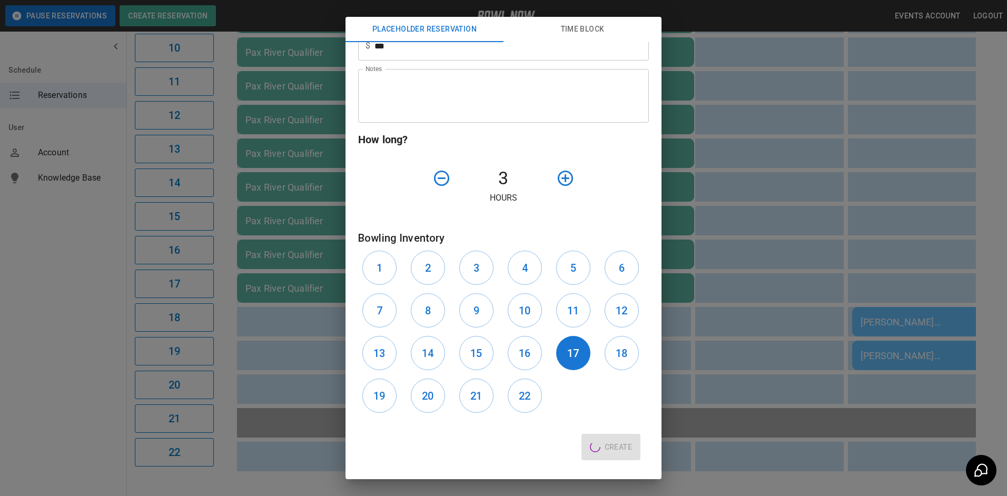
type input "**"
type input "**********"
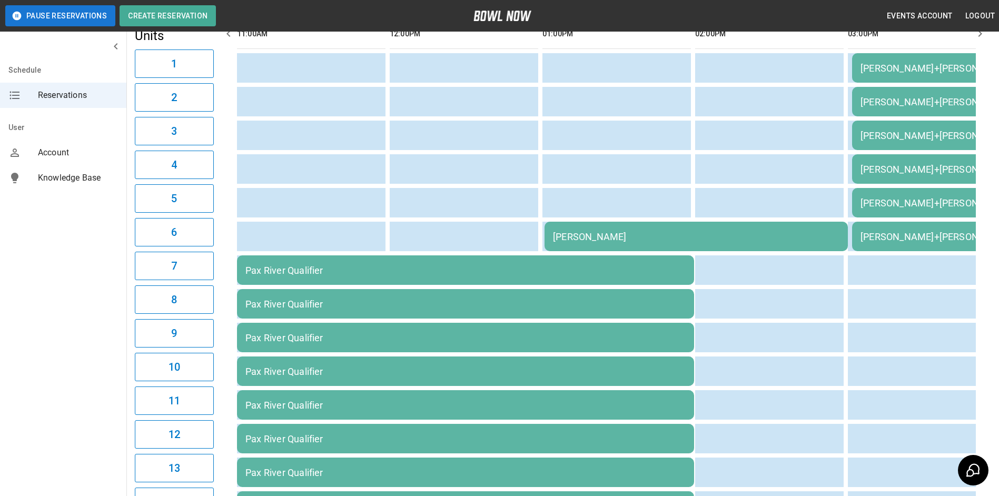
scroll to position [9, 0]
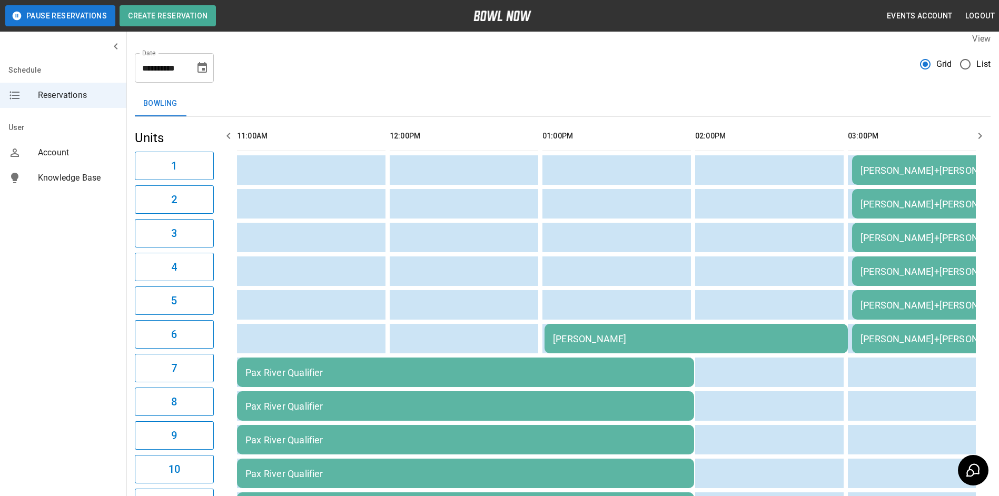
click at [199, 65] on icon "Choose date, selected date is Aug 30, 2025" at bounding box center [202, 67] width 9 height 11
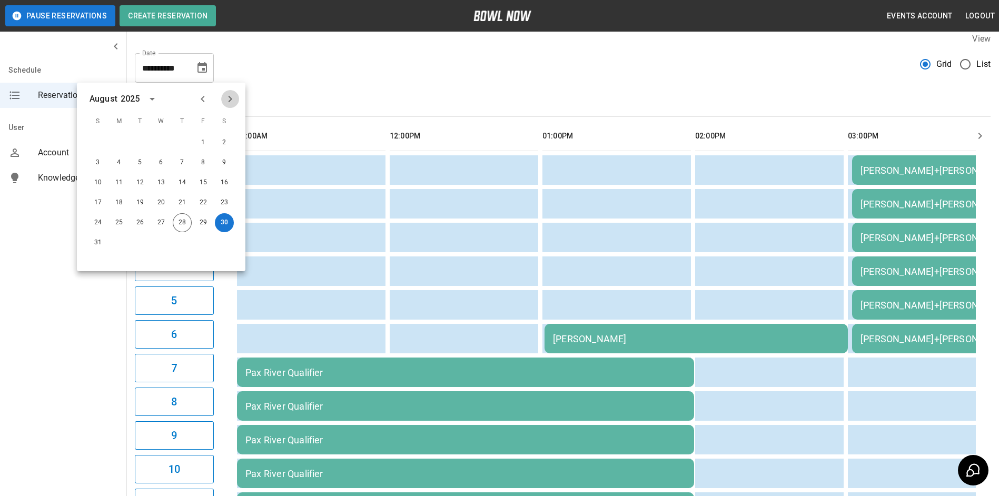
click at [232, 101] on icon "Next month" at bounding box center [230, 99] width 13 height 13
click at [205, 99] on icon "Previous month" at bounding box center [202, 99] width 13 height 13
click at [177, 215] on button "28" at bounding box center [182, 222] width 19 height 19
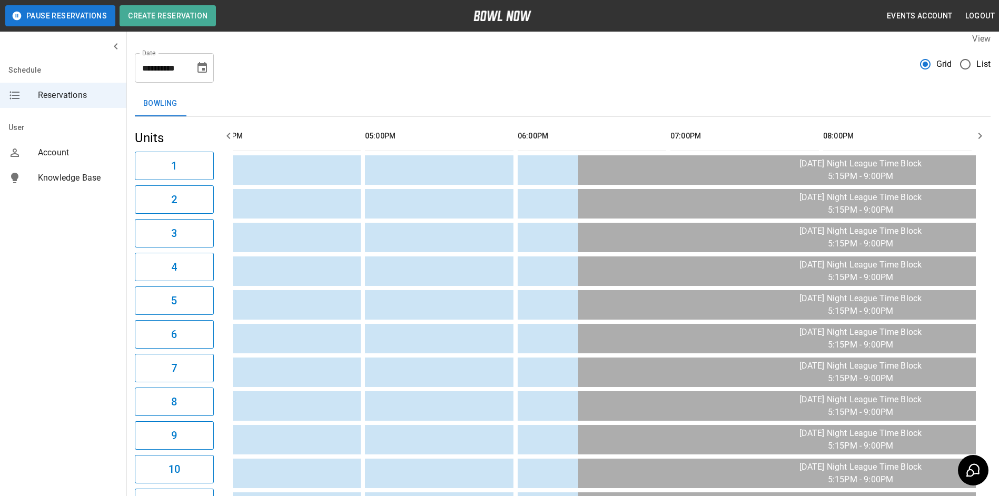
scroll to position [0, 197]
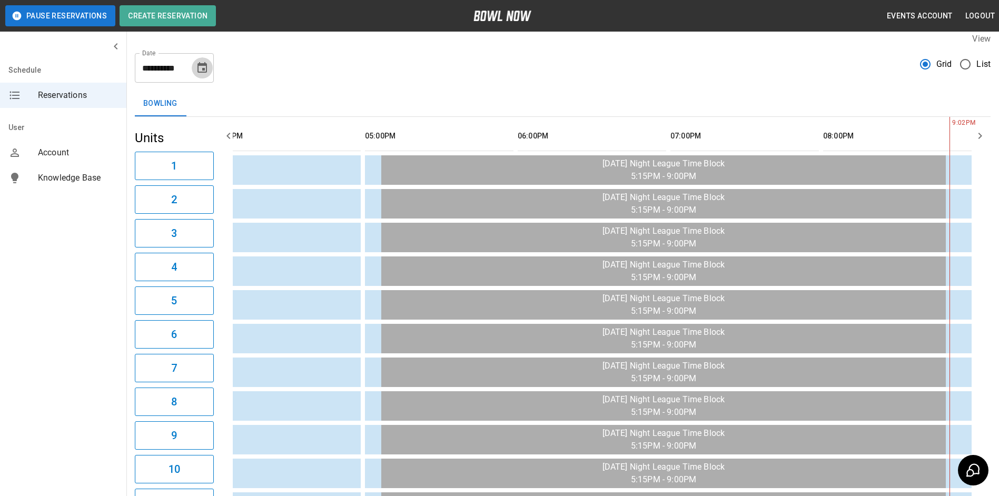
click at [198, 61] on button "Choose date, selected date is Aug 28, 2025" at bounding box center [202, 67] width 21 height 21
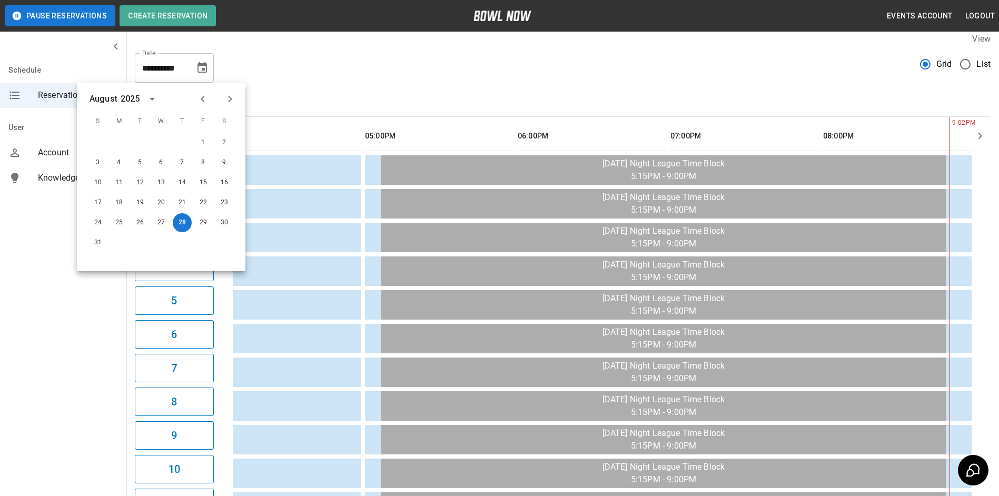
click at [214, 217] on div "30" at bounding box center [224, 222] width 21 height 19
click at [218, 222] on button "30" at bounding box center [224, 222] width 19 height 19
type input "**********"
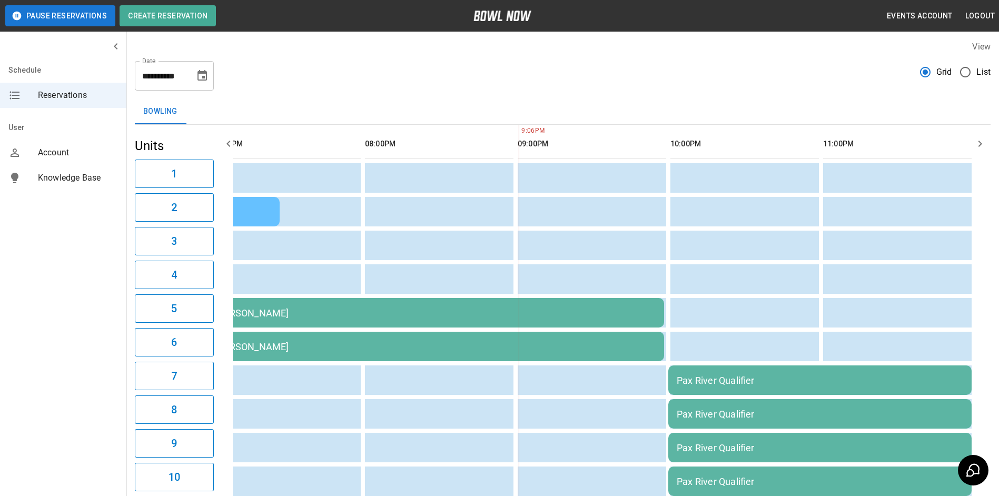
scroll to position [0, 0]
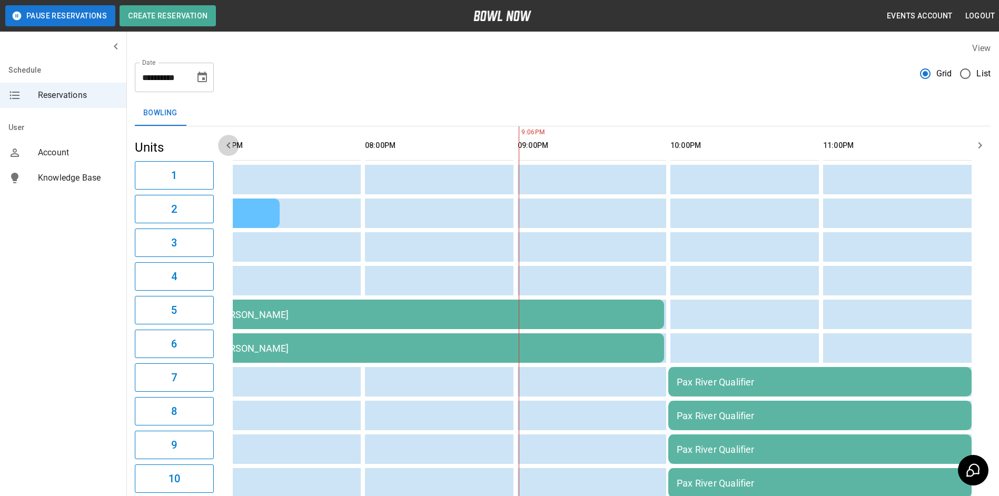
click at [226, 149] on icon "button" at bounding box center [228, 145] width 13 height 13
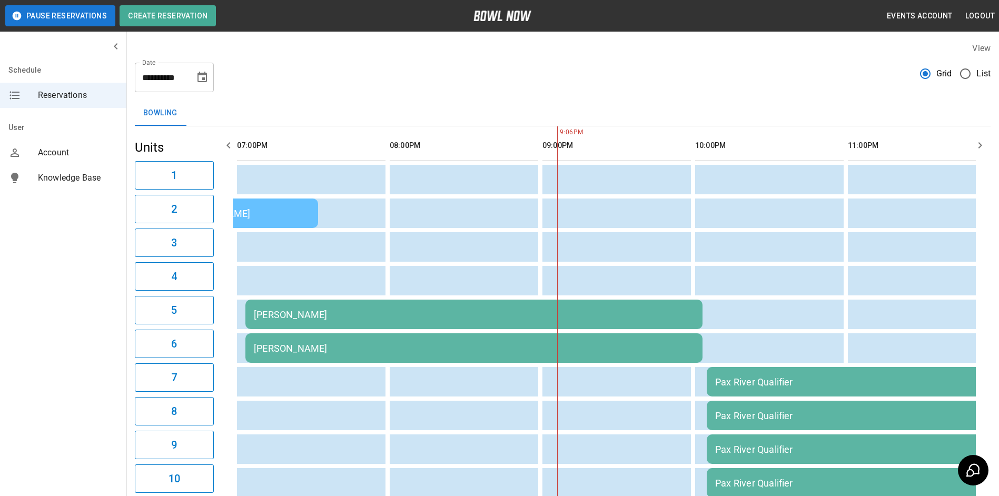
click at [226, 149] on icon "button" at bounding box center [228, 145] width 13 height 13
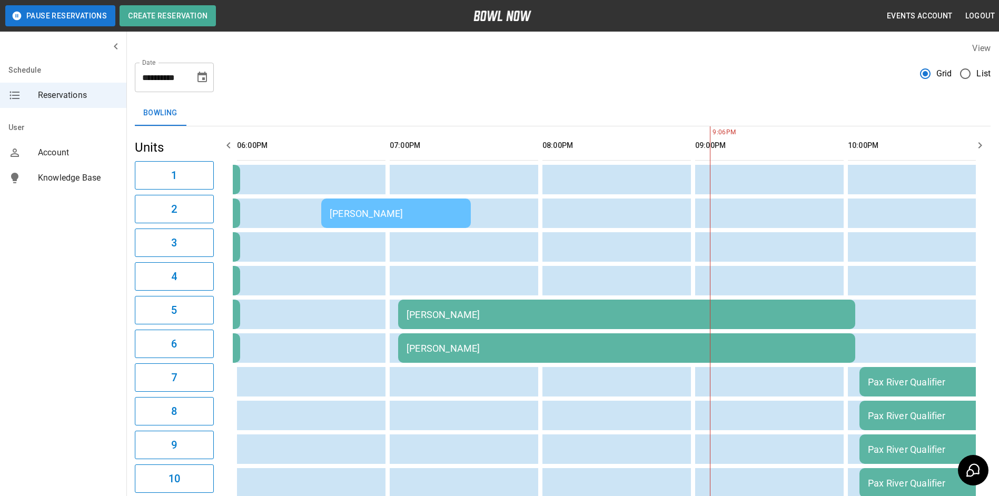
click at [226, 149] on icon "button" at bounding box center [228, 145] width 13 height 13
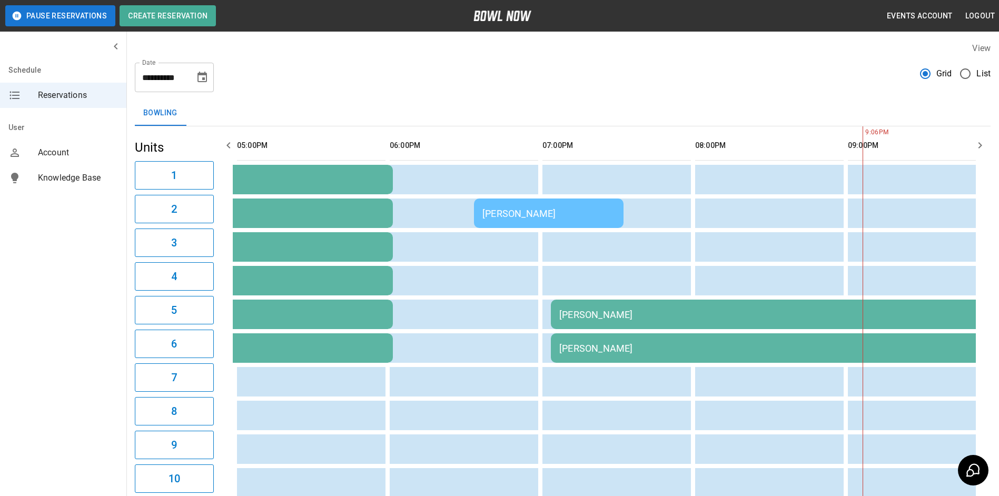
click at [226, 149] on icon "button" at bounding box center [228, 145] width 13 height 13
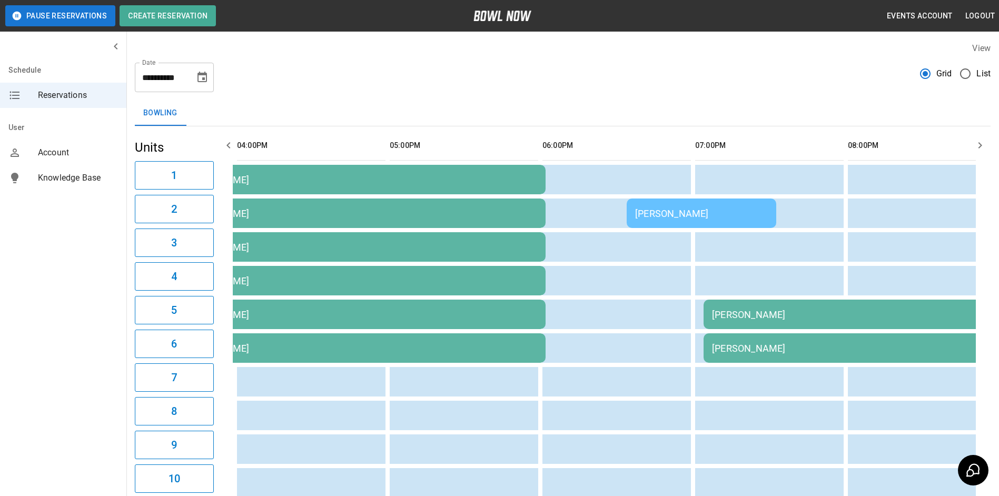
click at [226, 149] on icon "button" at bounding box center [228, 145] width 13 height 13
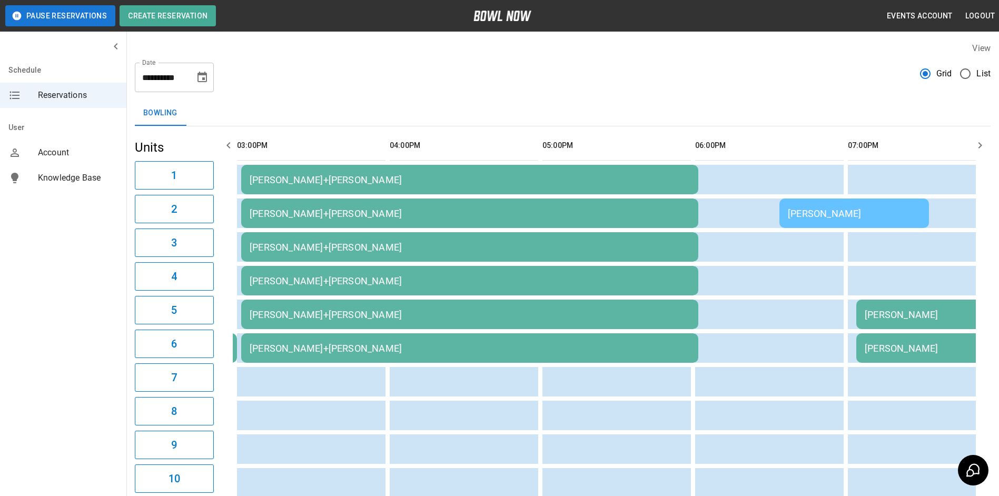
click at [981, 146] on icon "button" at bounding box center [981, 145] width 4 height 6
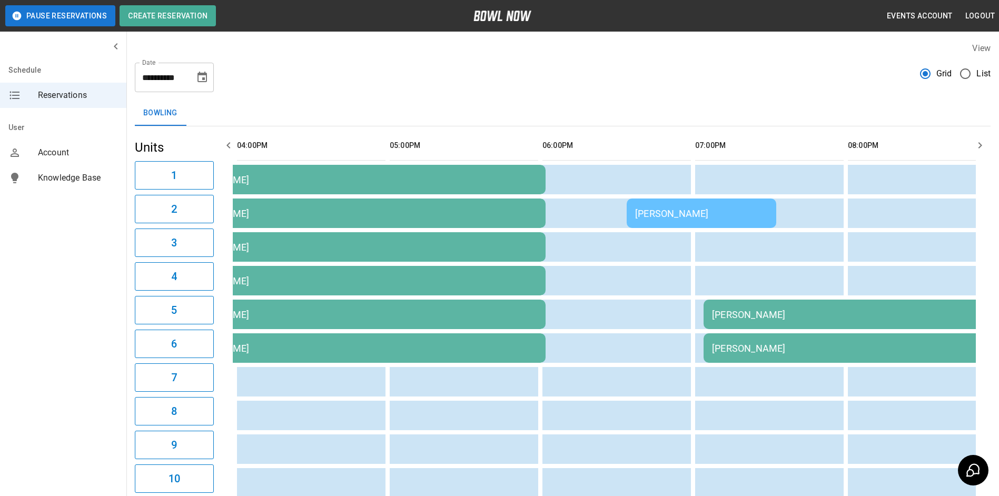
click at [981, 146] on icon "button" at bounding box center [981, 145] width 4 height 6
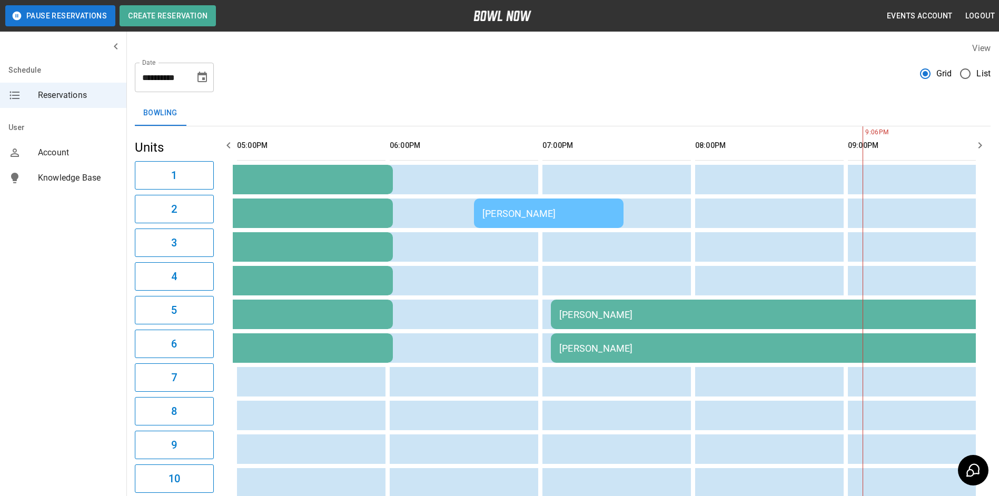
click at [981, 146] on icon "button" at bounding box center [981, 145] width 4 height 6
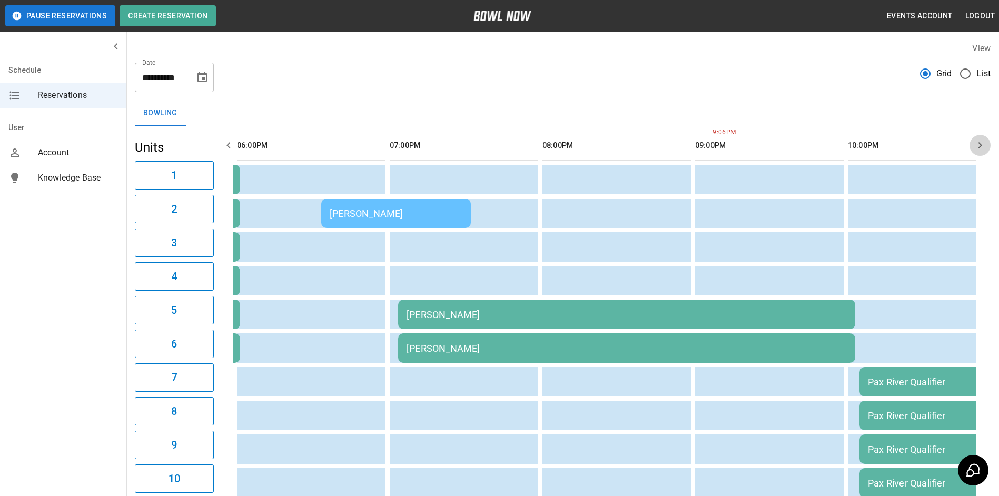
click at [981, 146] on icon "button" at bounding box center [981, 145] width 4 height 6
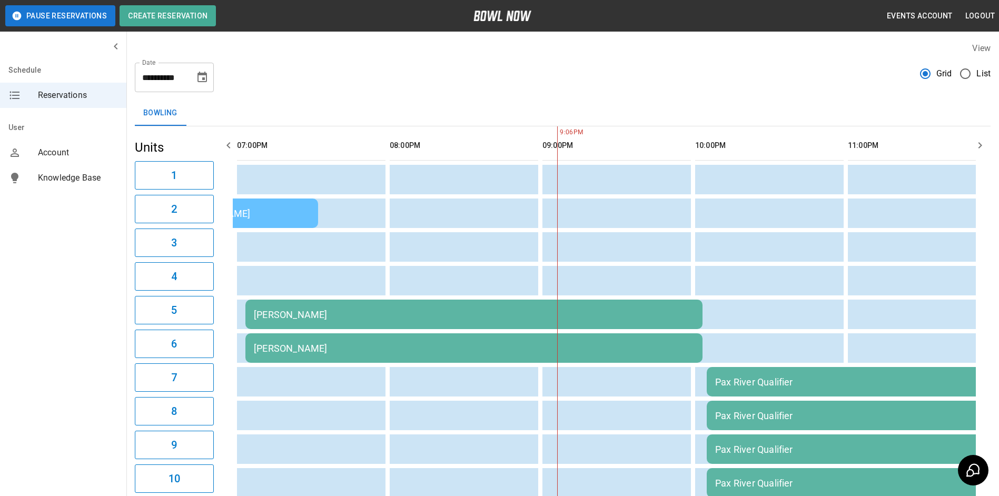
click at [981, 146] on icon "button" at bounding box center [981, 145] width 4 height 6
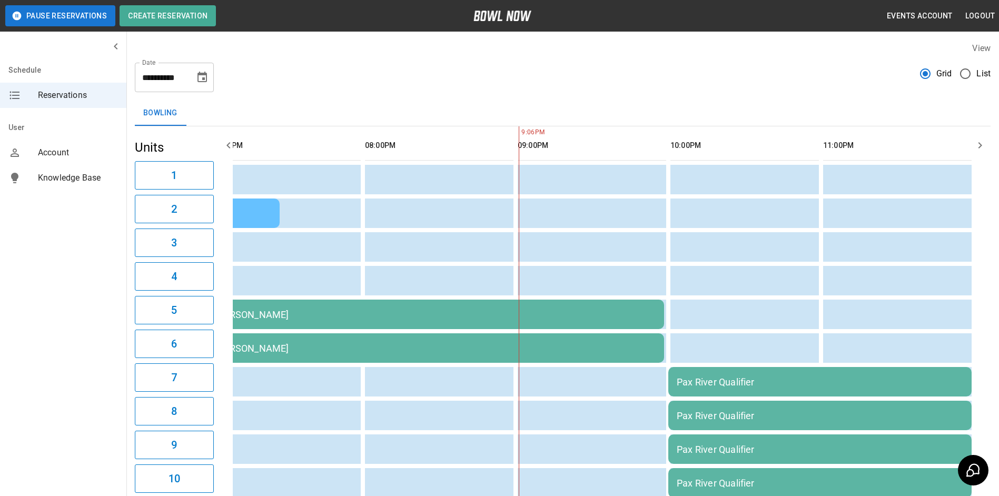
click at [225, 141] on icon "button" at bounding box center [228, 145] width 13 height 13
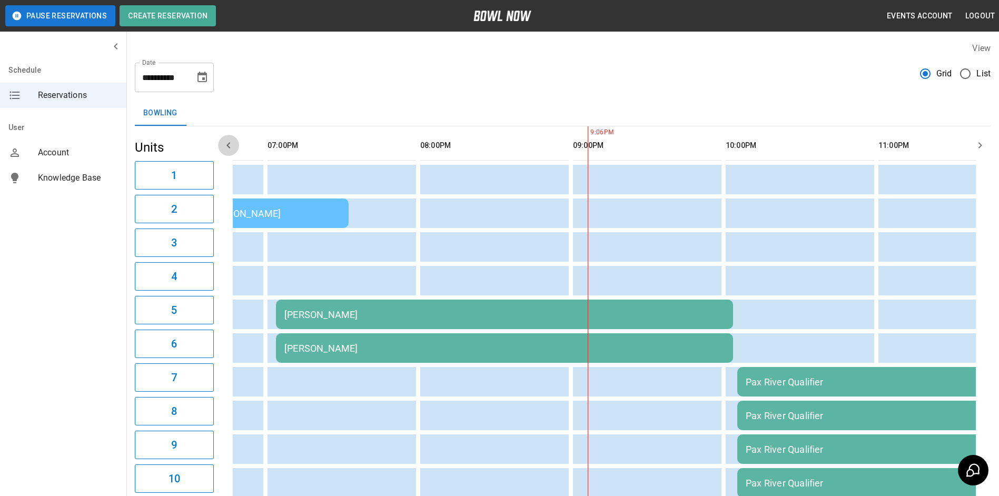
click at [225, 141] on icon "button" at bounding box center [228, 145] width 13 height 13
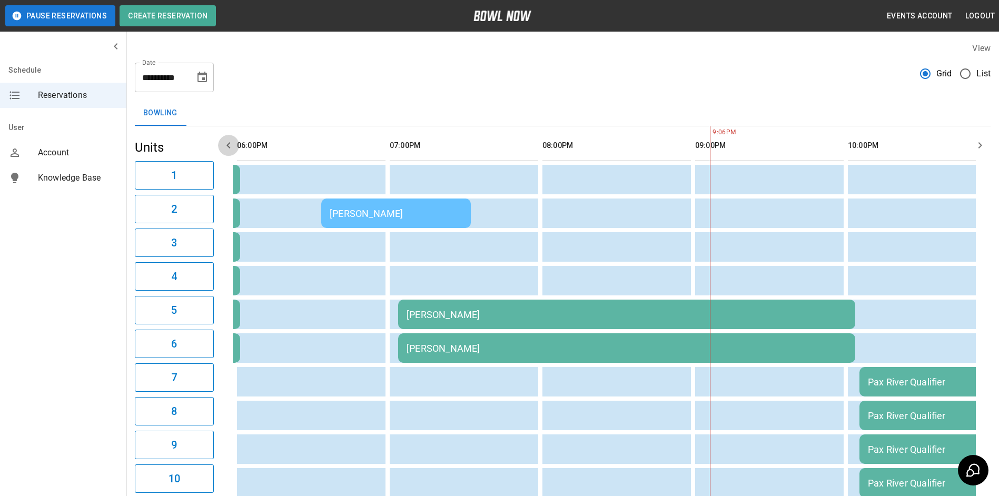
click at [225, 141] on icon "button" at bounding box center [228, 145] width 13 height 13
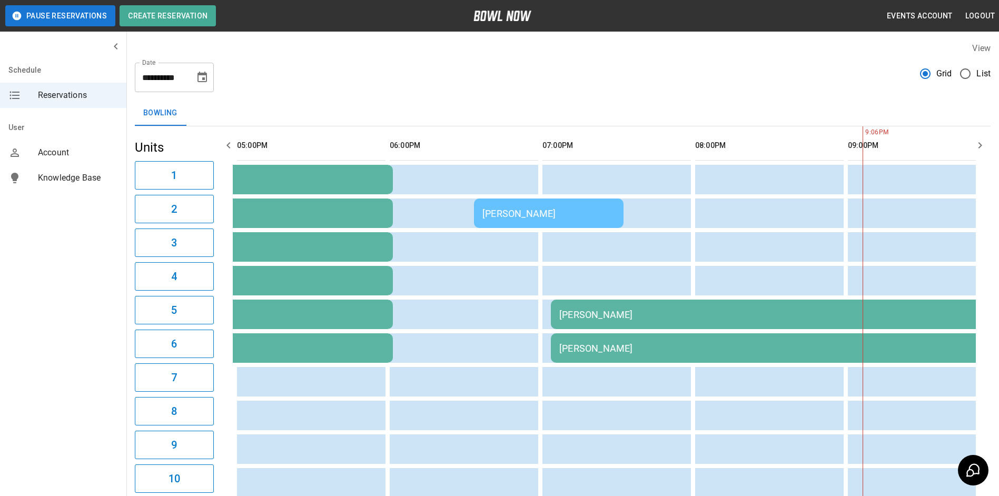
click at [225, 141] on icon "button" at bounding box center [228, 145] width 13 height 13
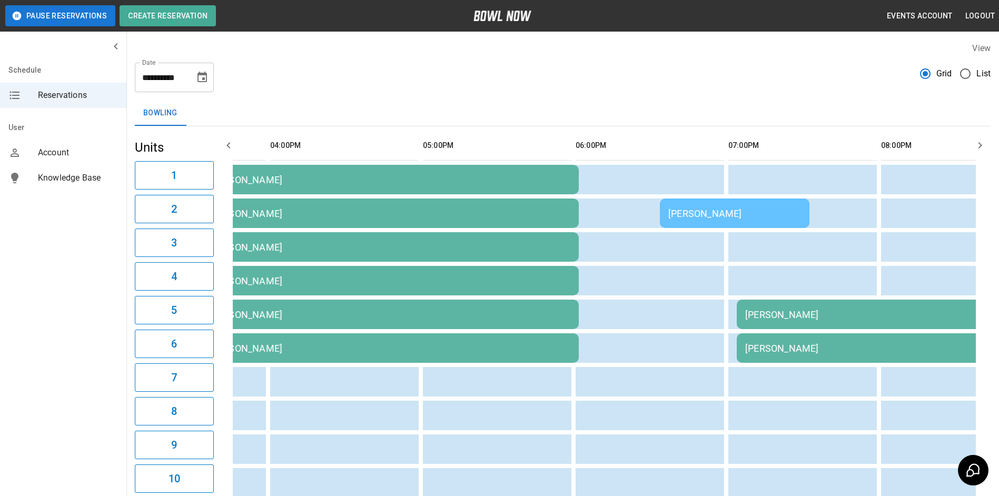
click at [225, 141] on icon "button" at bounding box center [228, 145] width 13 height 13
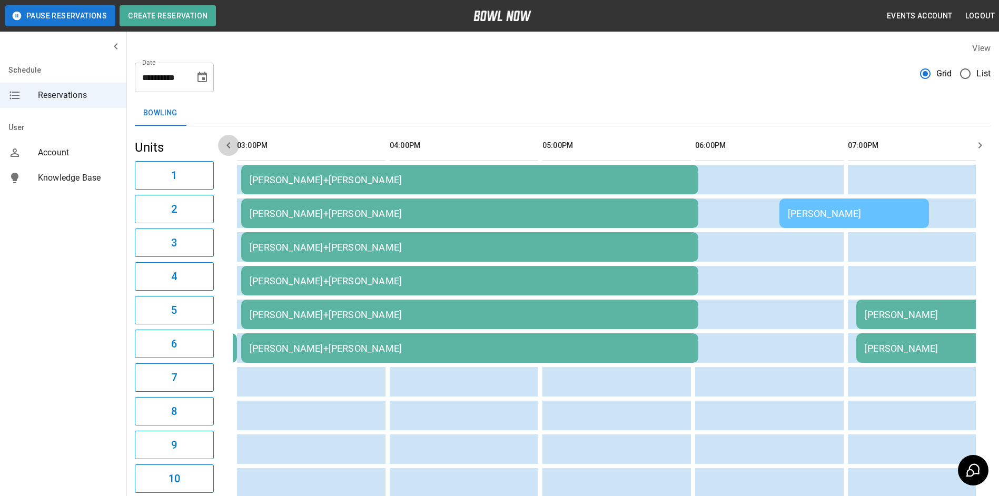
click at [225, 141] on icon "button" at bounding box center [228, 145] width 13 height 13
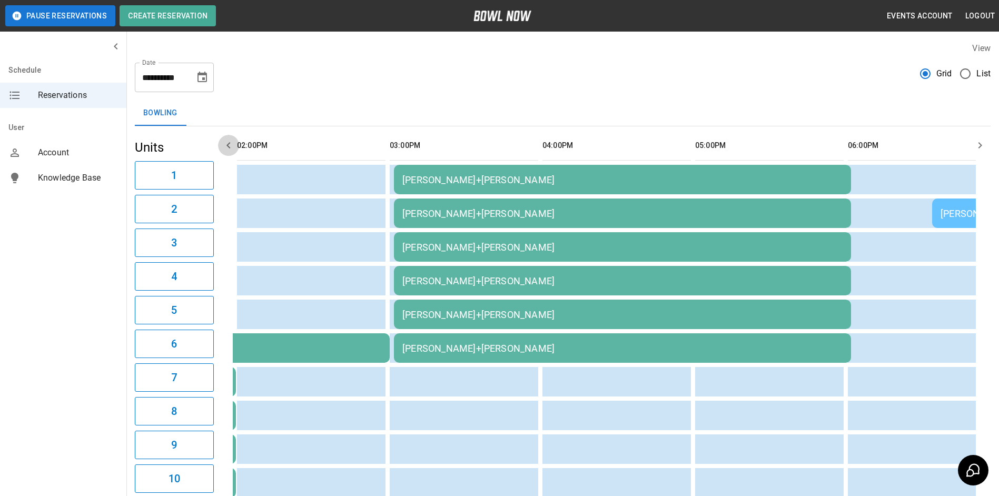
click at [225, 141] on icon "button" at bounding box center [228, 145] width 13 height 13
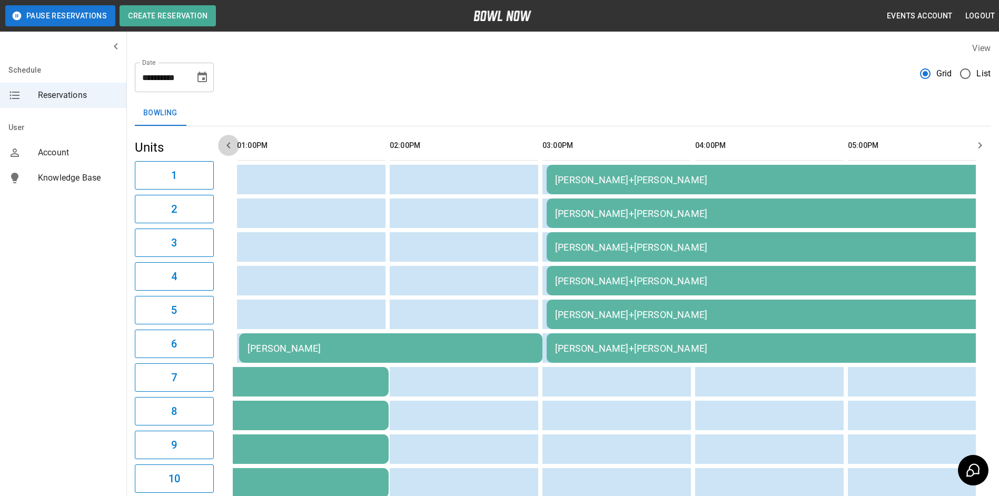
click at [225, 141] on icon "button" at bounding box center [228, 145] width 13 height 13
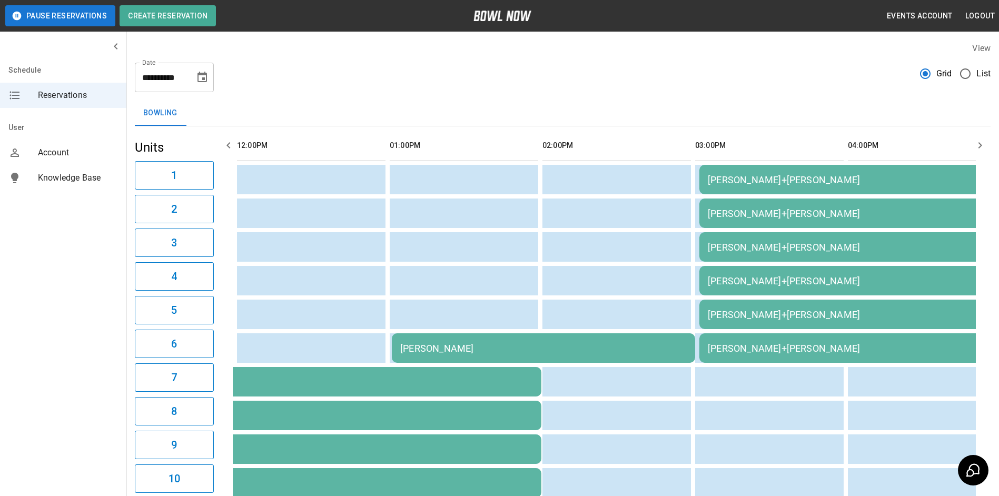
click at [225, 141] on icon "button" at bounding box center [228, 145] width 13 height 13
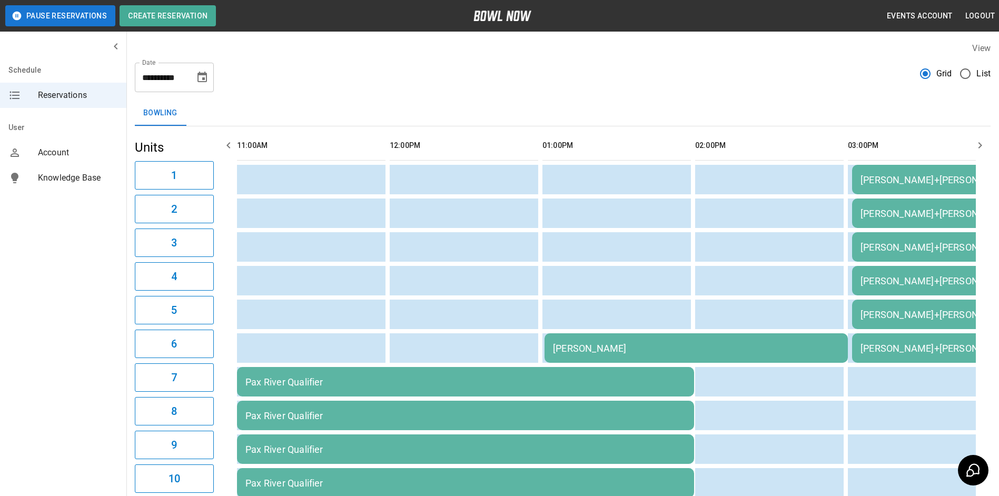
click at [225, 141] on icon "button" at bounding box center [228, 145] width 13 height 13
click at [984, 150] on icon "button" at bounding box center [980, 145] width 13 height 13
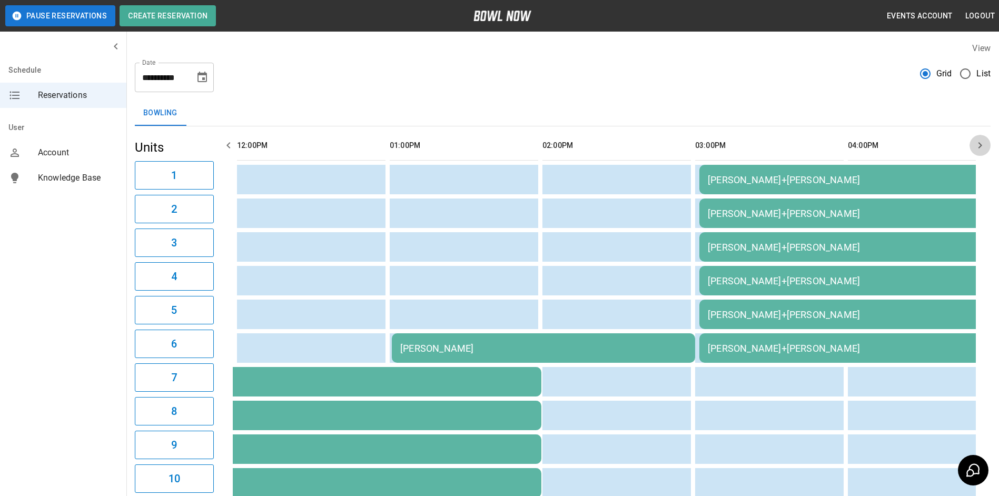
click at [984, 150] on icon "button" at bounding box center [980, 145] width 13 height 13
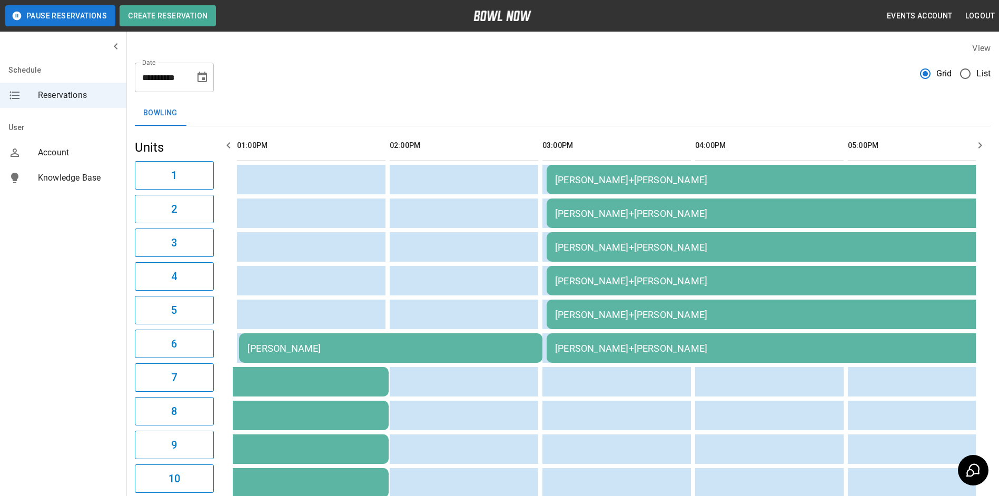
click at [984, 150] on icon "button" at bounding box center [980, 145] width 13 height 13
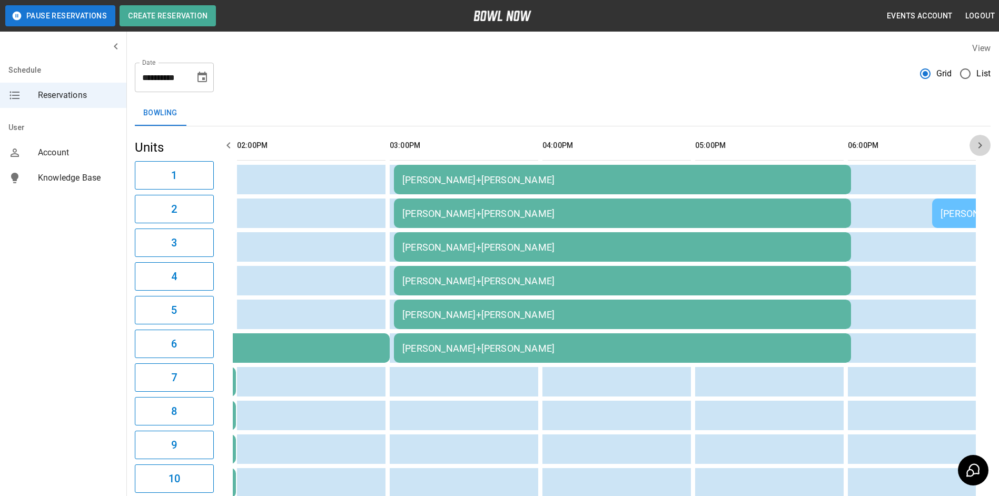
click at [984, 150] on icon "button" at bounding box center [980, 145] width 13 height 13
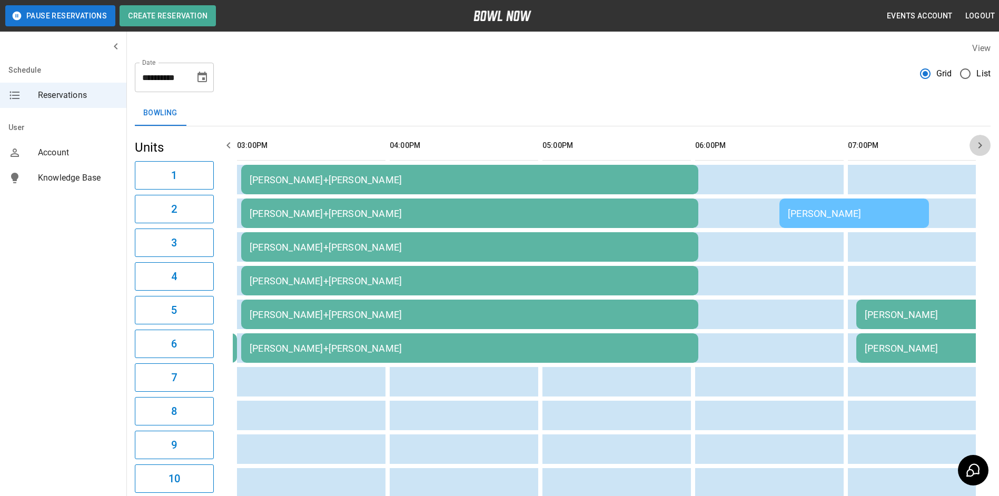
click at [984, 150] on icon "button" at bounding box center [980, 145] width 13 height 13
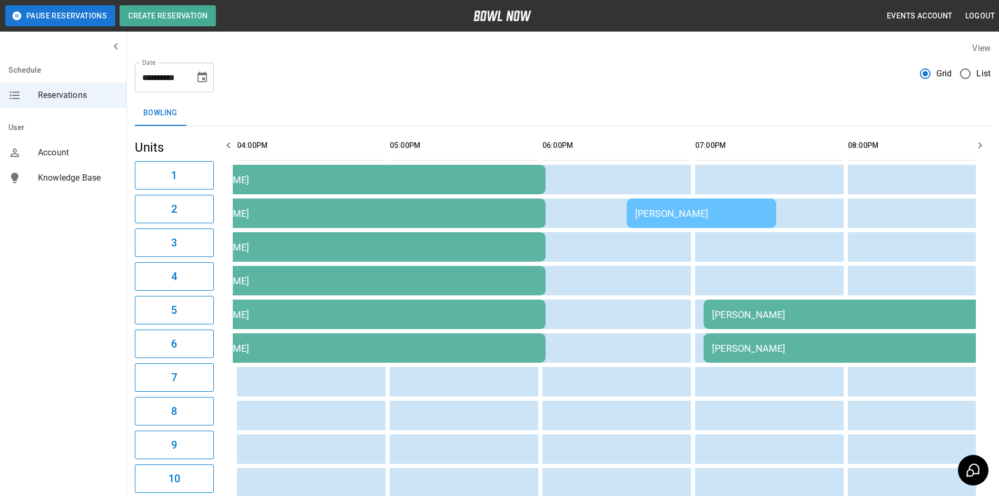
click at [984, 150] on icon "button" at bounding box center [980, 145] width 13 height 13
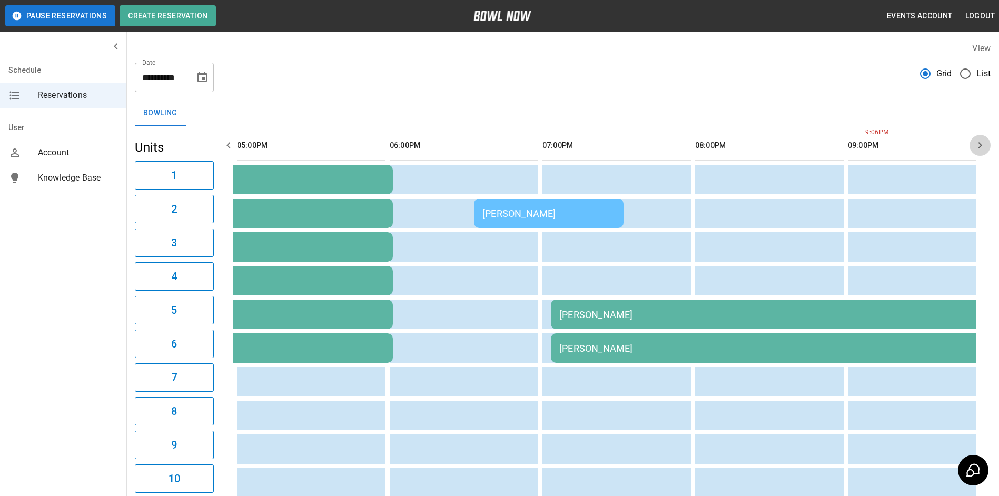
click at [984, 150] on icon "button" at bounding box center [980, 145] width 13 height 13
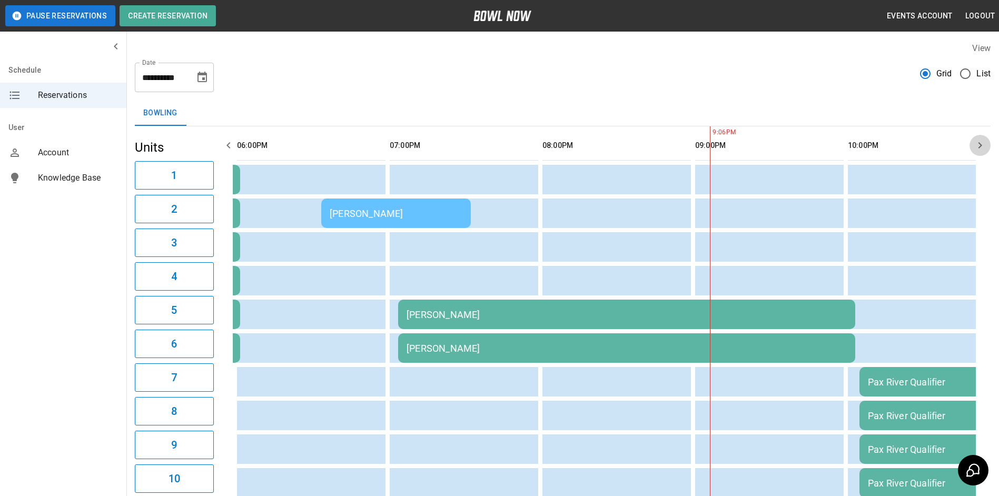
click at [984, 150] on icon "button" at bounding box center [980, 145] width 13 height 13
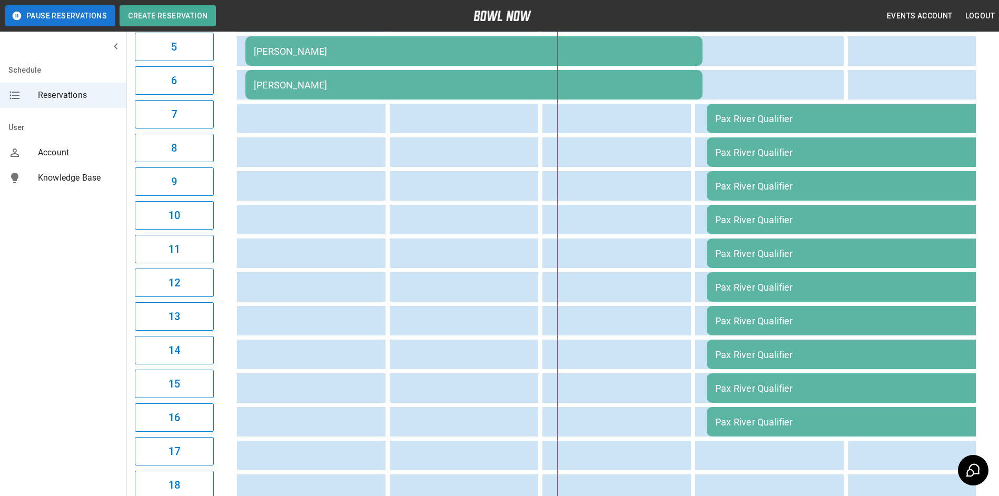
click at [729, 136] on table "Jazmine+[PERSON_NAME]+[PERSON_NAME] [PERSON_NAME]+[PERSON_NAME]+[PERSON_NAME]+[…" at bounding box center [12, 253] width 2003 height 780
click at [742, 125] on td "Pax River Qualifier" at bounding box center [858, 118] width 303 height 29
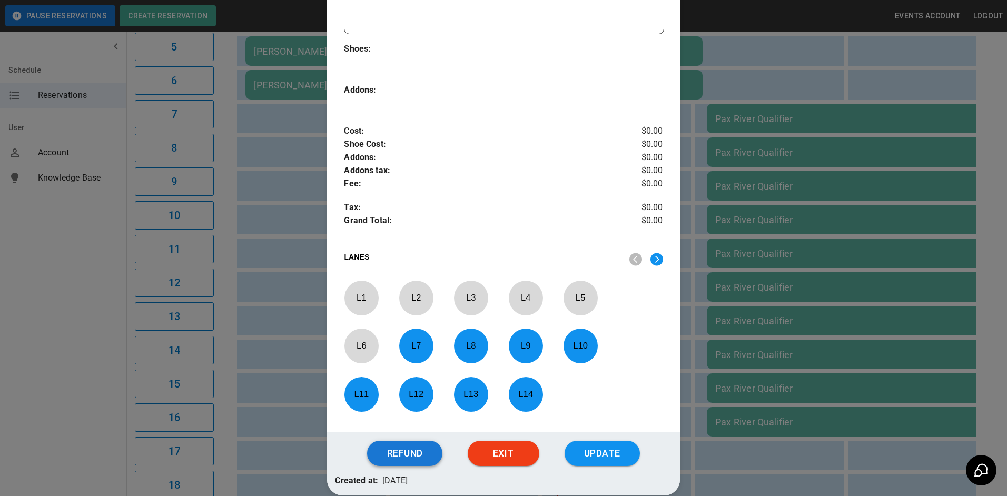
click at [398, 460] on button "Refund" at bounding box center [404, 453] width 75 height 25
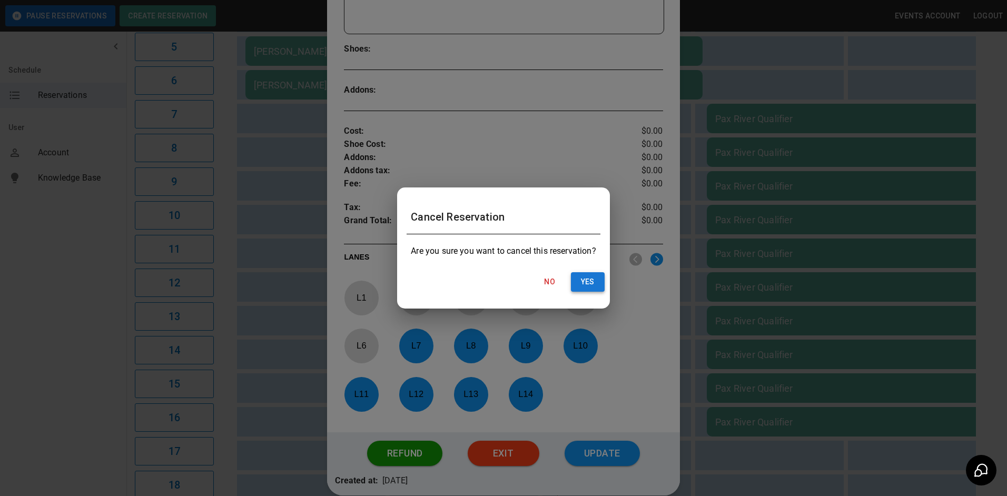
click at [579, 281] on button "Yes" at bounding box center [588, 281] width 34 height 19
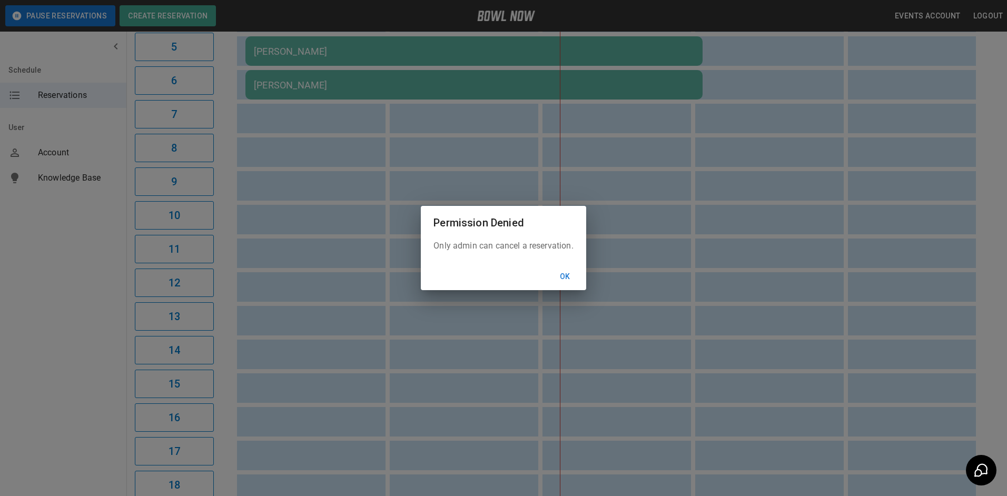
click at [568, 279] on button "Ok" at bounding box center [565, 276] width 34 height 19
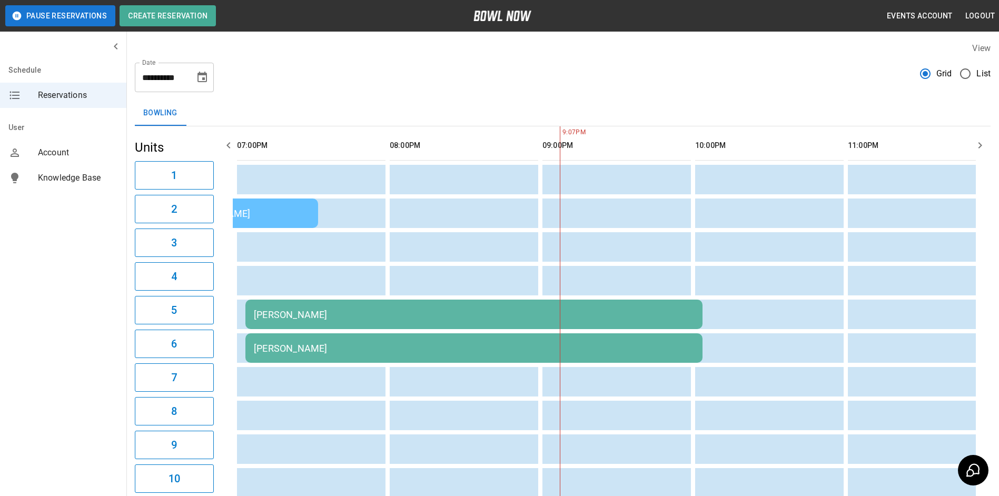
click at [222, 149] on button "button" at bounding box center [228, 145] width 21 height 21
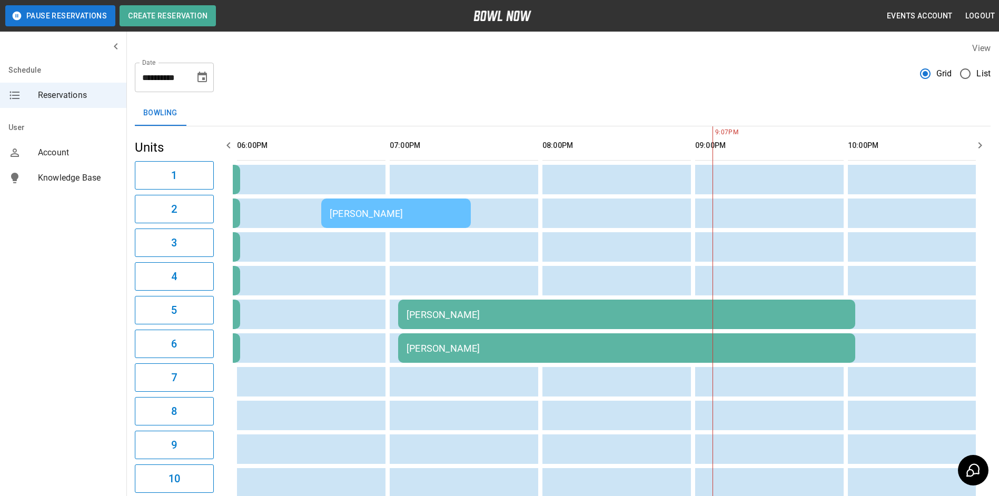
click at [224, 149] on icon "button" at bounding box center [228, 145] width 13 height 13
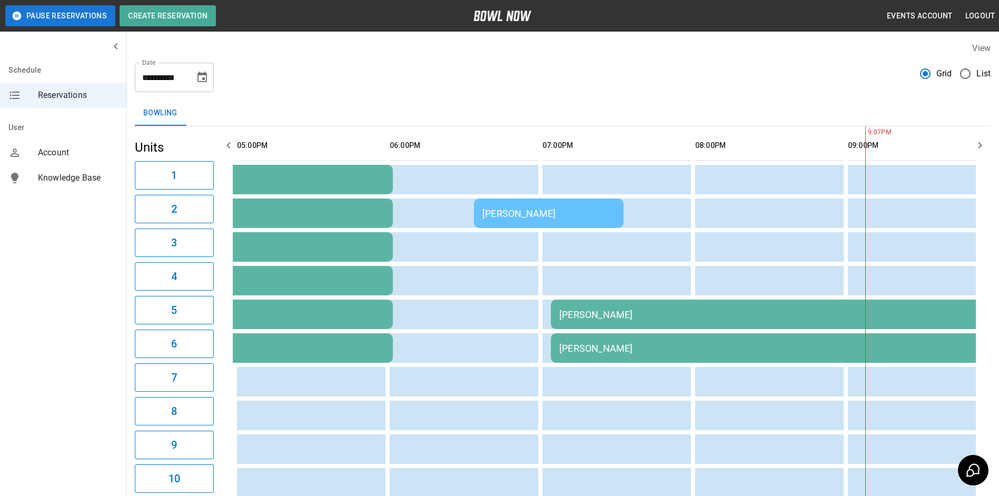
click at [224, 149] on icon "button" at bounding box center [228, 145] width 13 height 13
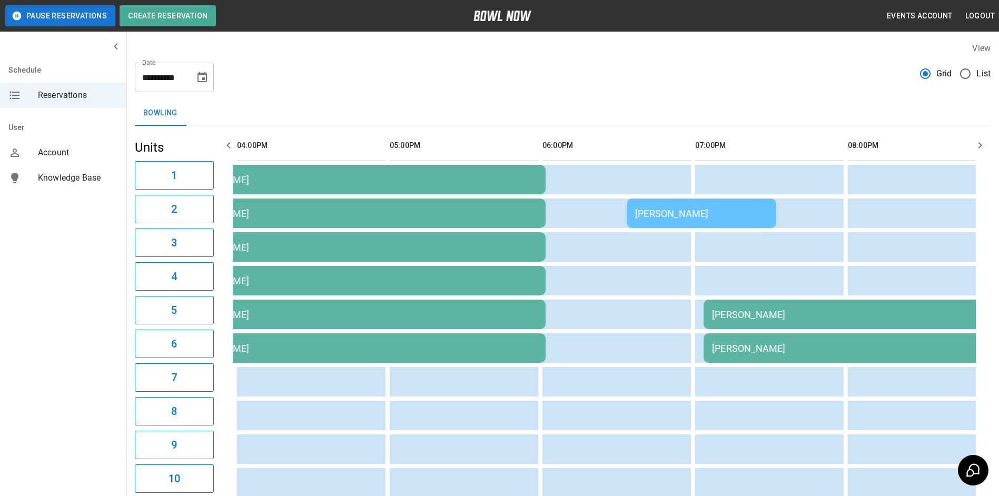
click at [224, 149] on icon "button" at bounding box center [228, 145] width 13 height 13
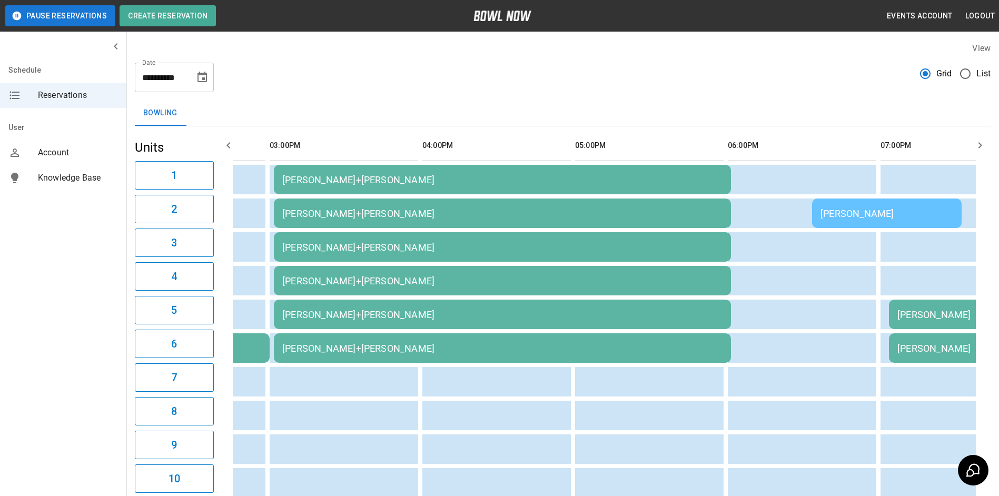
click at [224, 150] on icon "button" at bounding box center [228, 145] width 13 height 13
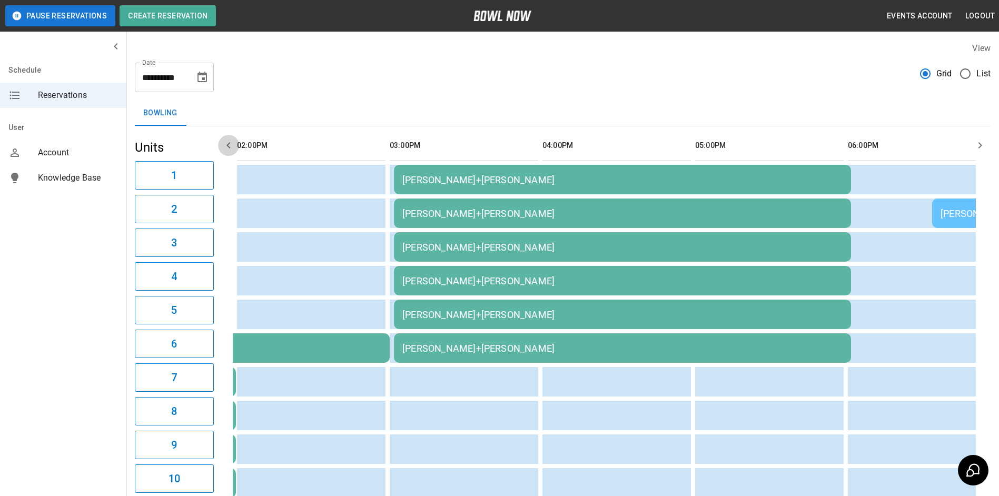
click at [223, 150] on icon "button" at bounding box center [228, 145] width 13 height 13
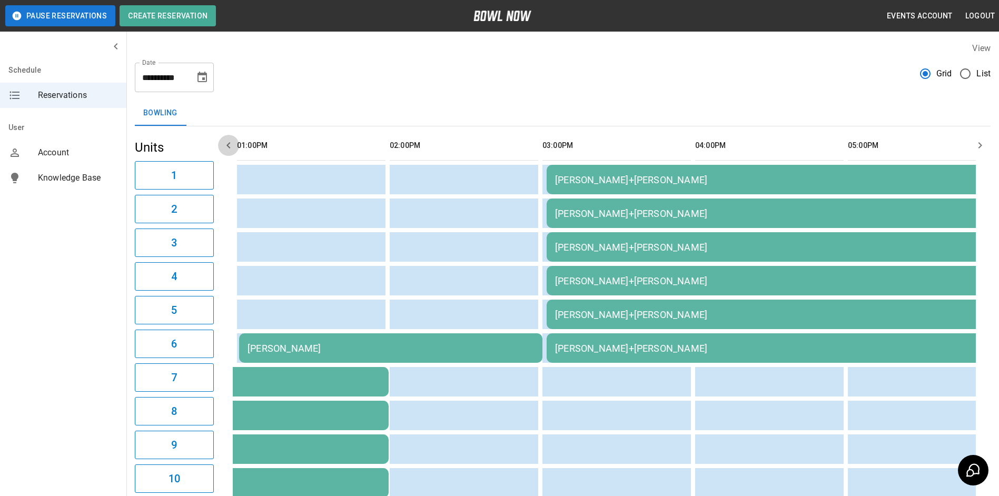
click at [223, 150] on icon "button" at bounding box center [228, 145] width 13 height 13
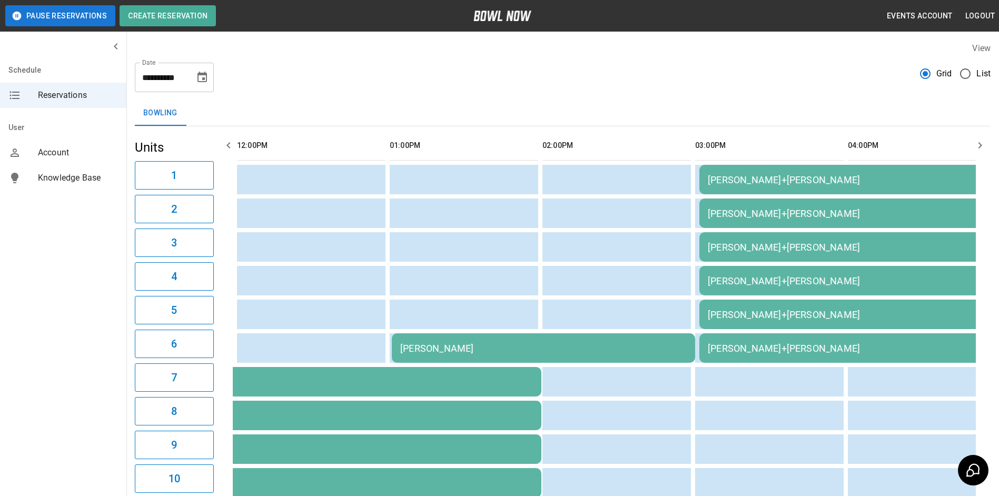
click at [223, 150] on icon "button" at bounding box center [228, 145] width 13 height 13
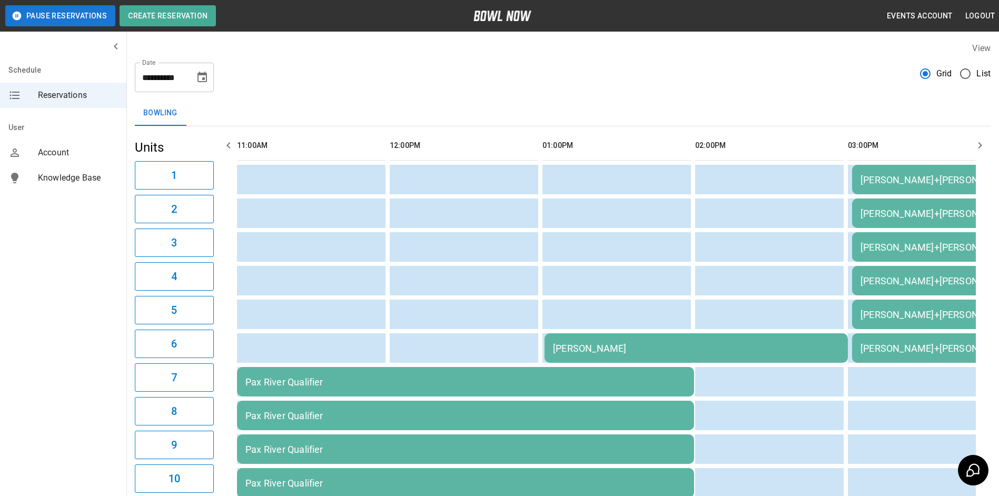
click at [223, 150] on icon "button" at bounding box center [228, 145] width 13 height 13
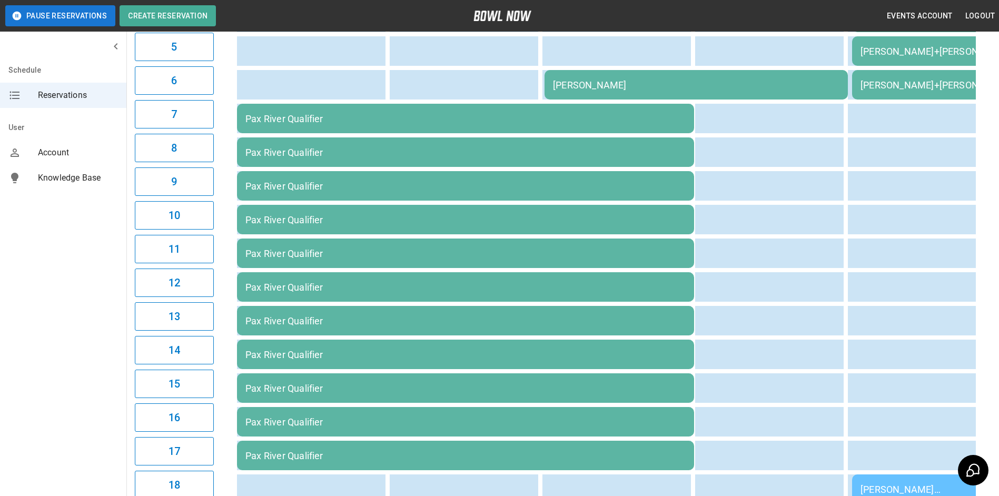
click at [330, 133] on td "Pax River Qualifier" at bounding box center [465, 118] width 457 height 29
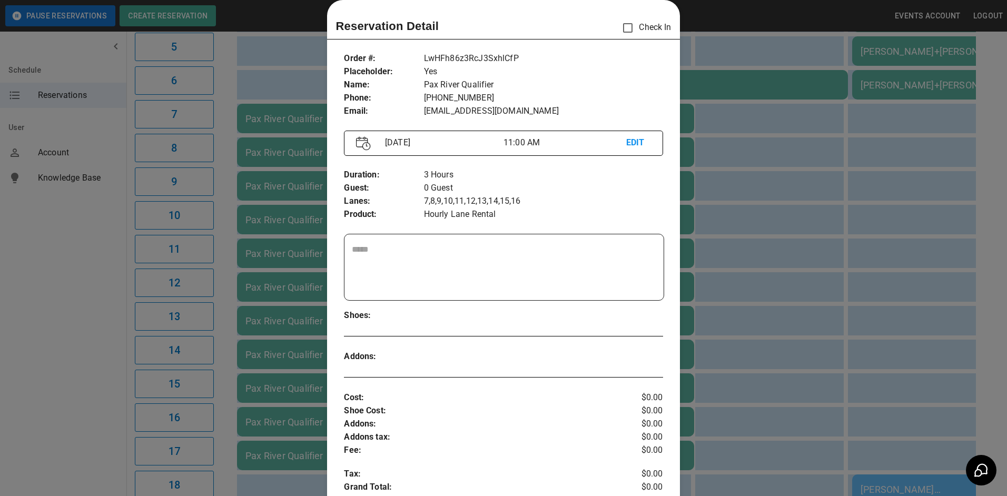
drag, startPoint x: 735, startPoint y: 244, endPoint x: 637, endPoint y: 209, distance: 103.9
click at [733, 243] on div at bounding box center [503, 248] width 1007 height 496
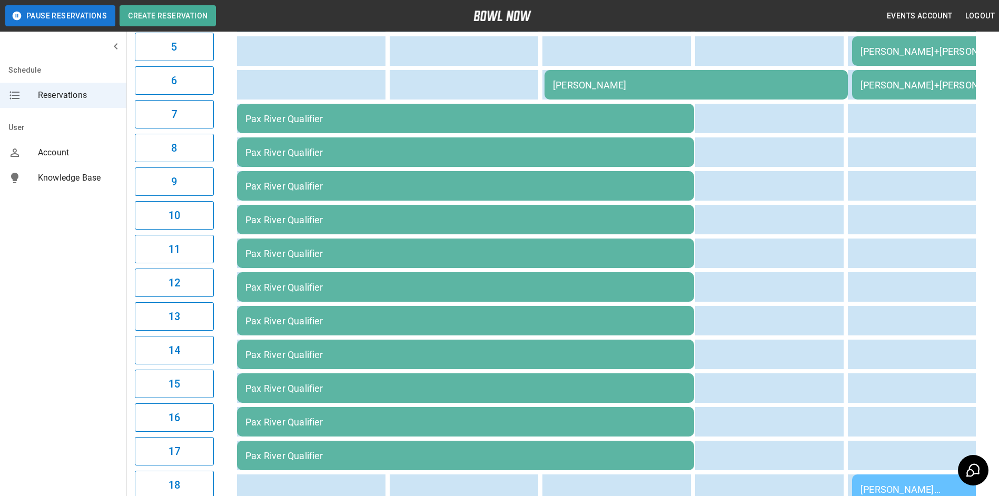
click at [414, 122] on div "Pax River Qualifier" at bounding box center [465, 118] width 440 height 11
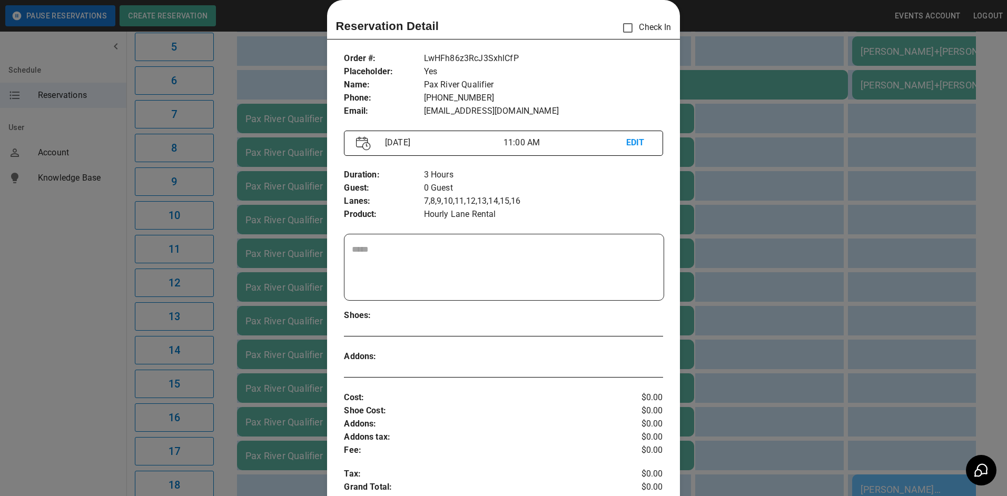
drag, startPoint x: 775, startPoint y: 258, endPoint x: 770, endPoint y: 259, distance: 5.5
click at [774, 258] on div at bounding box center [503, 248] width 1007 height 496
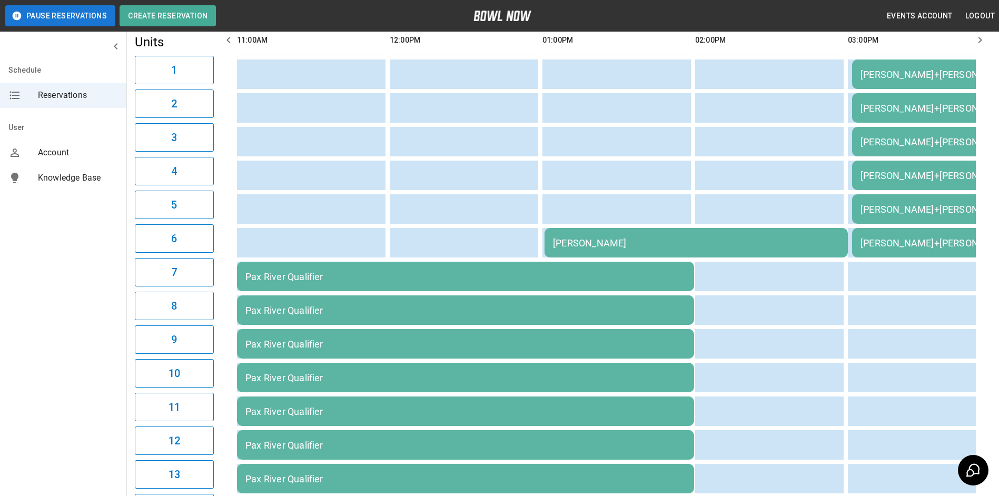
click at [585, 241] on div "[PERSON_NAME]" at bounding box center [696, 243] width 287 height 11
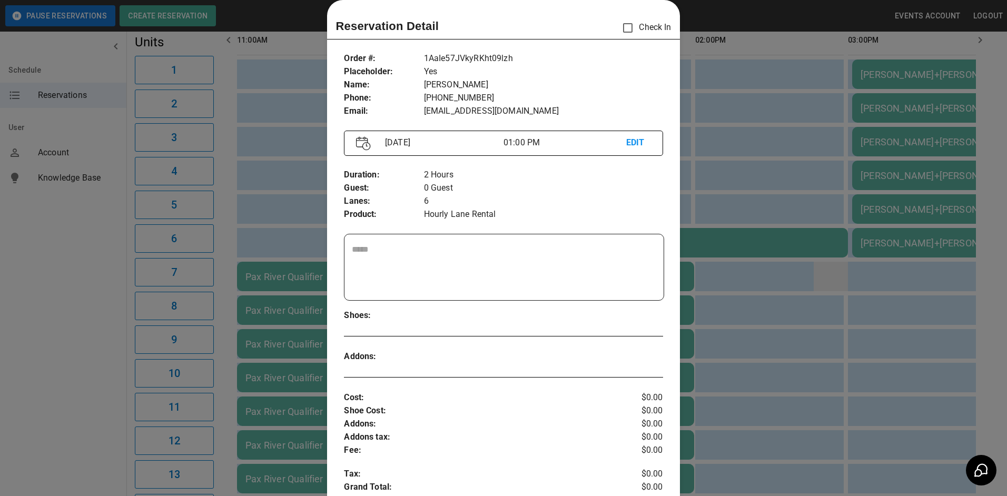
click at [822, 268] on div at bounding box center [503, 248] width 1007 height 496
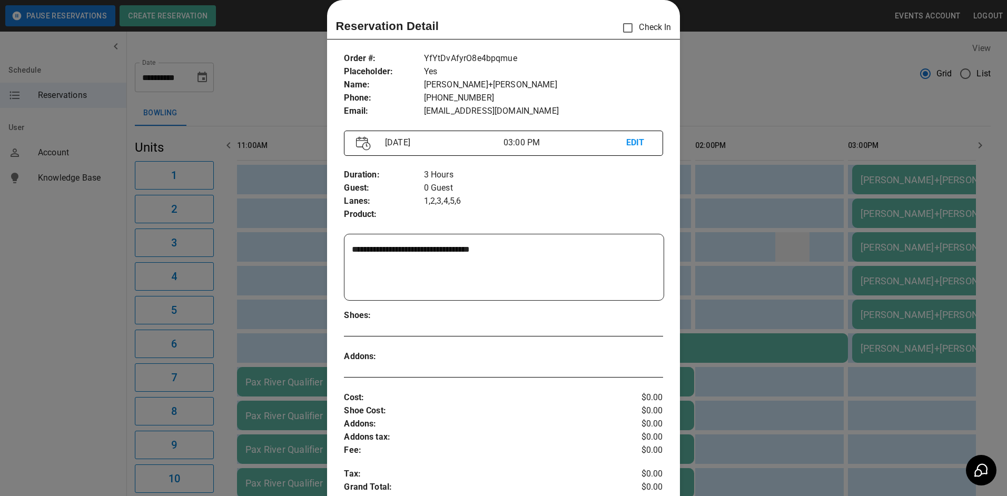
click at [778, 249] on div at bounding box center [503, 248] width 1007 height 496
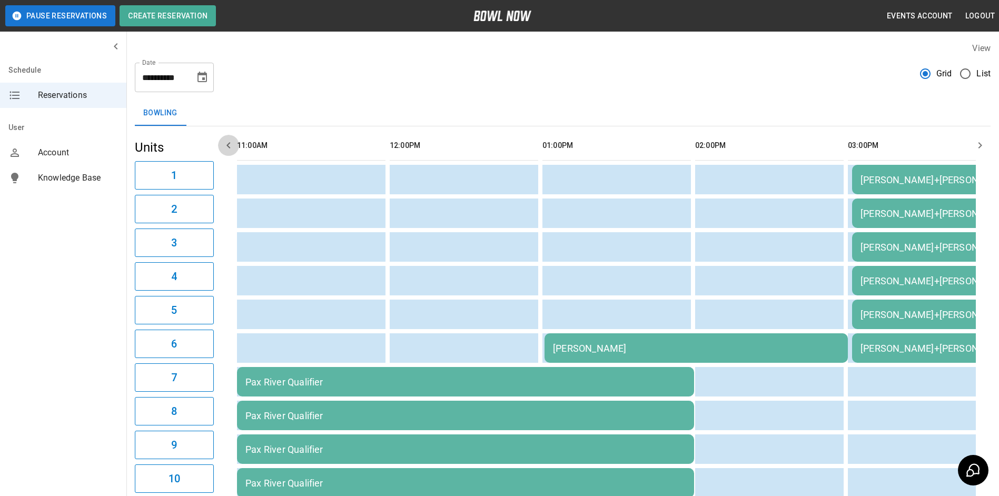
click at [230, 141] on icon "button" at bounding box center [228, 145] width 13 height 13
